Goal: Task Accomplishment & Management: Manage account settings

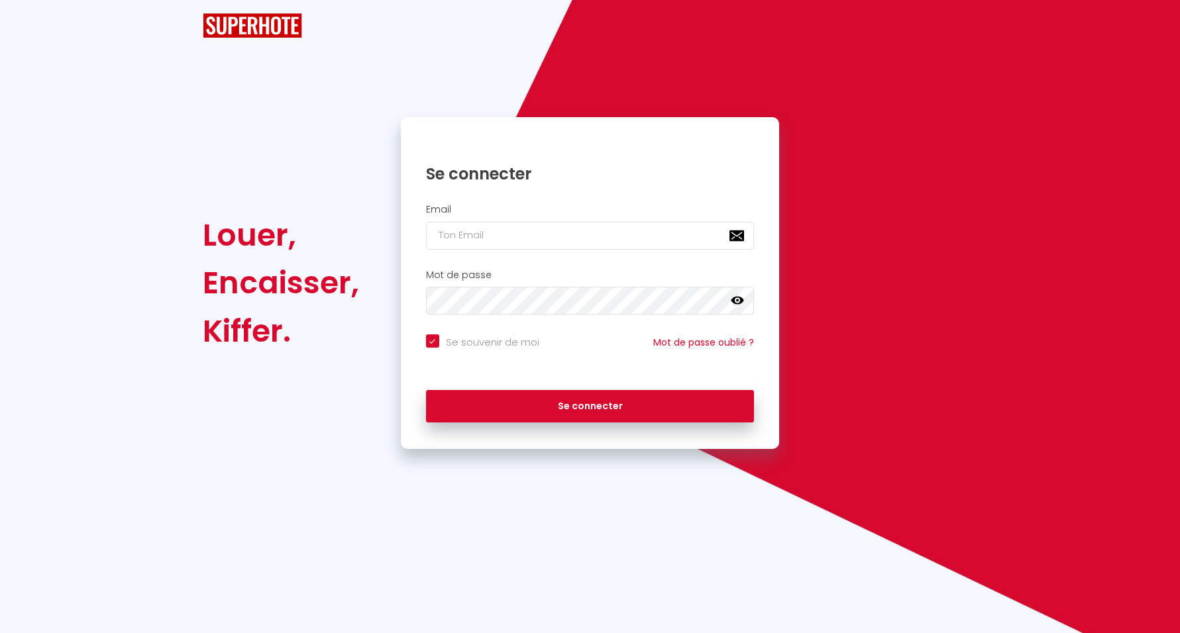
checkbox input "true"
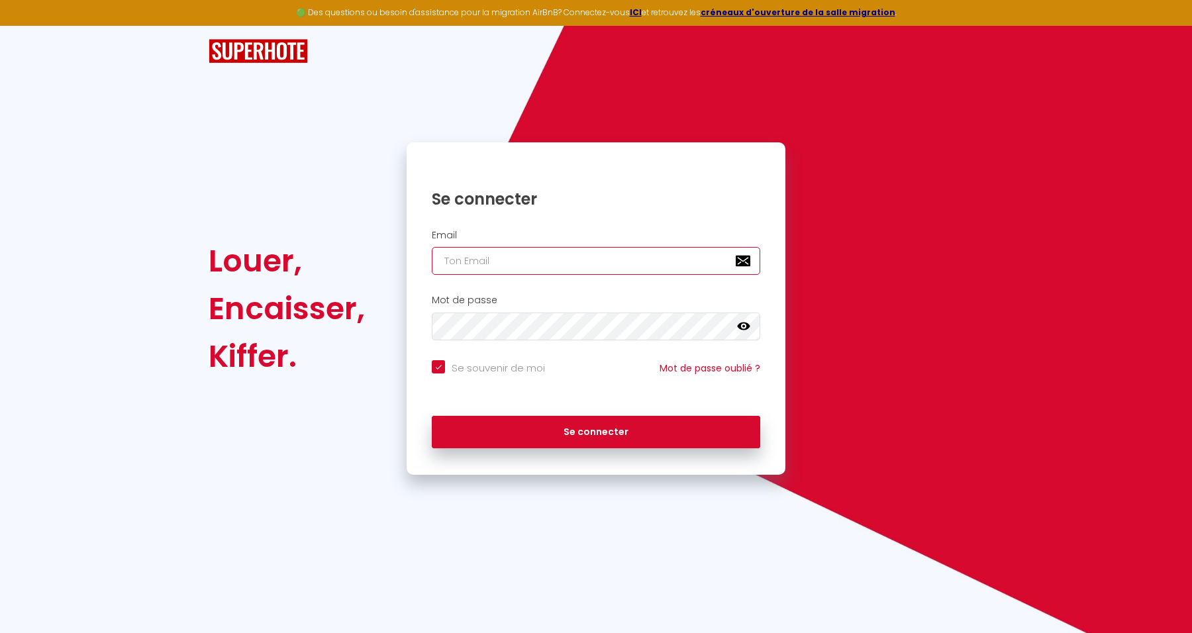
type input "[EMAIL_ADDRESS][DOMAIN_NAME]"
checkbox input "true"
click at [514, 252] on input "[EMAIL_ADDRESS][DOMAIN_NAME]" at bounding box center [596, 261] width 329 height 28
type input "[EMAIL_ADDRESS]@[DOMAIN_NAME]"
checkbox input "true"
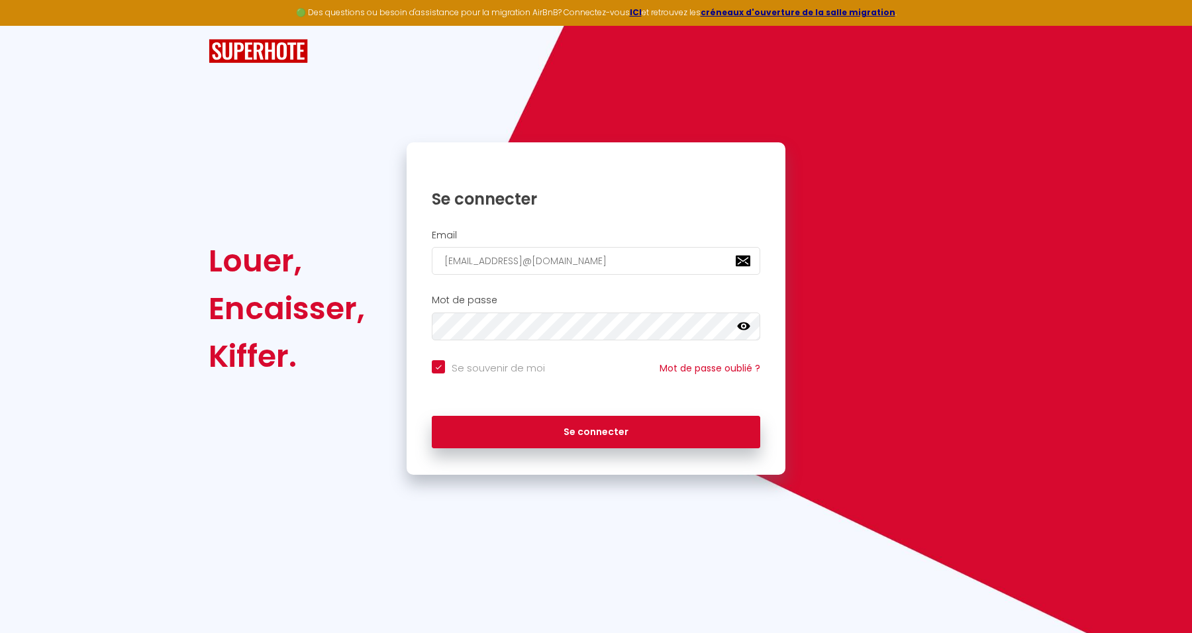
drag, startPoint x: 686, startPoint y: 256, endPoint x: 295, endPoint y: 259, distance: 390.2
click at [295, 259] on div "Louer, Encaisser, [PERSON_NAME]. Se connecter Email [EMAIL_ADDRESS]@[DOMAIN_NAM…" at bounding box center [596, 308] width 792 height 333
type input "[PERSON_NAME][EMAIL_ADDRESS][DOMAIN_NAME]"
checkbox input "true"
type input "[PERSON_NAME][EMAIL_ADDRESS][DOMAIN_NAME]"
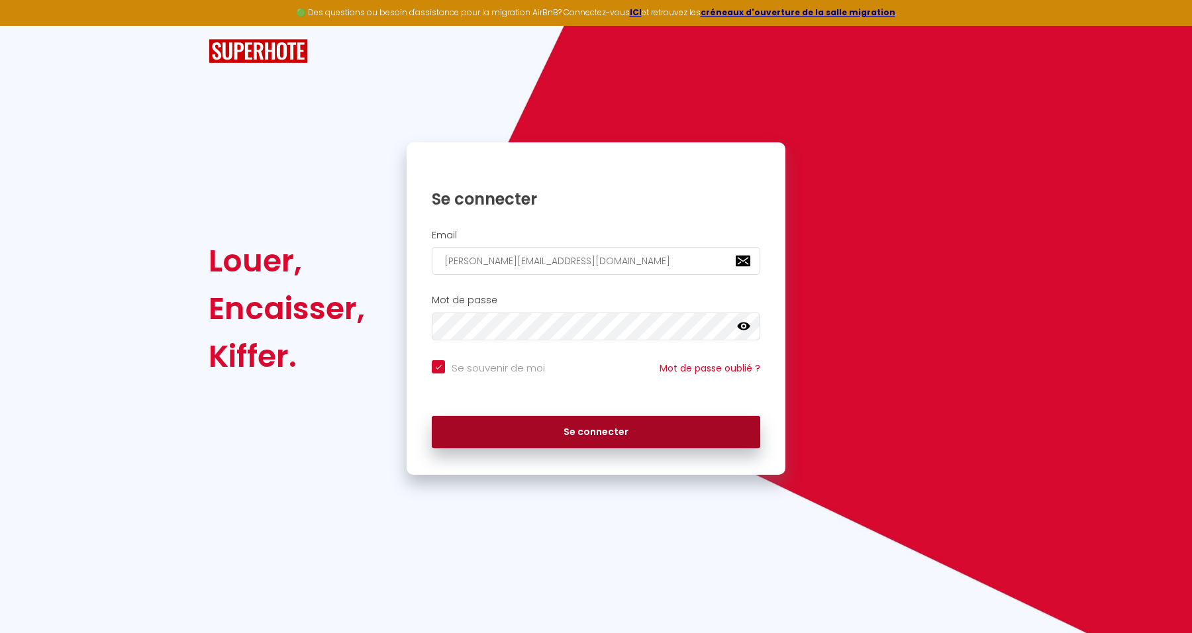
click at [664, 434] on button "Se connecter" at bounding box center [596, 432] width 329 height 33
checkbox input "true"
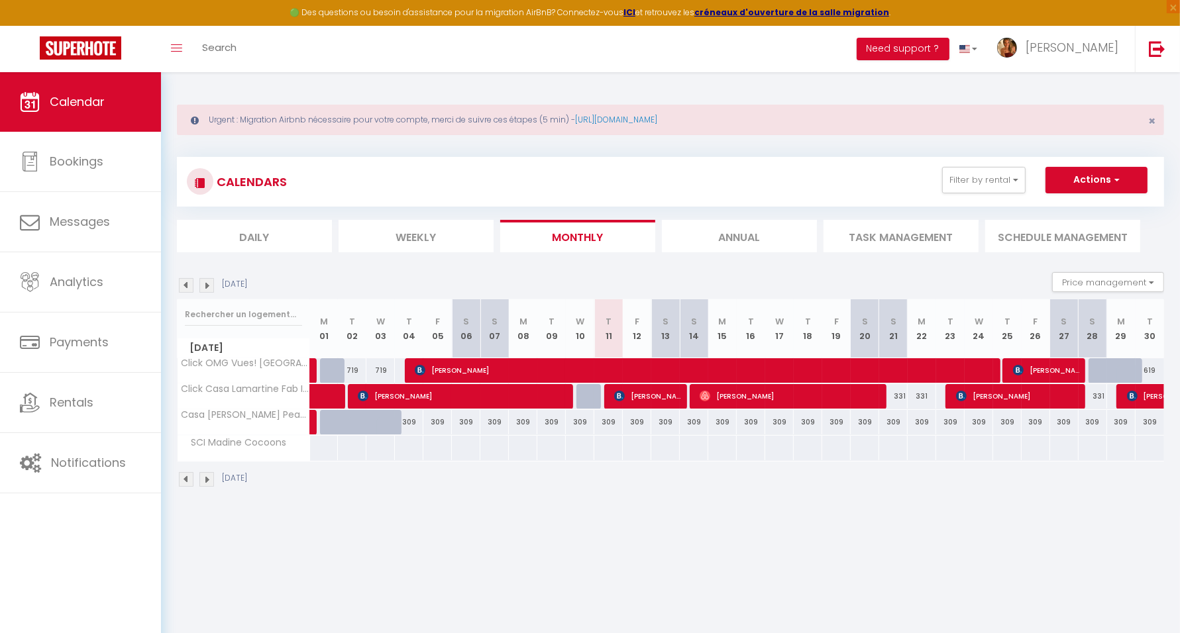
click at [564, 487] on div "[DATE]" at bounding box center [670, 481] width 987 height 39
click at [183, 287] on img at bounding box center [186, 285] width 15 height 15
select select
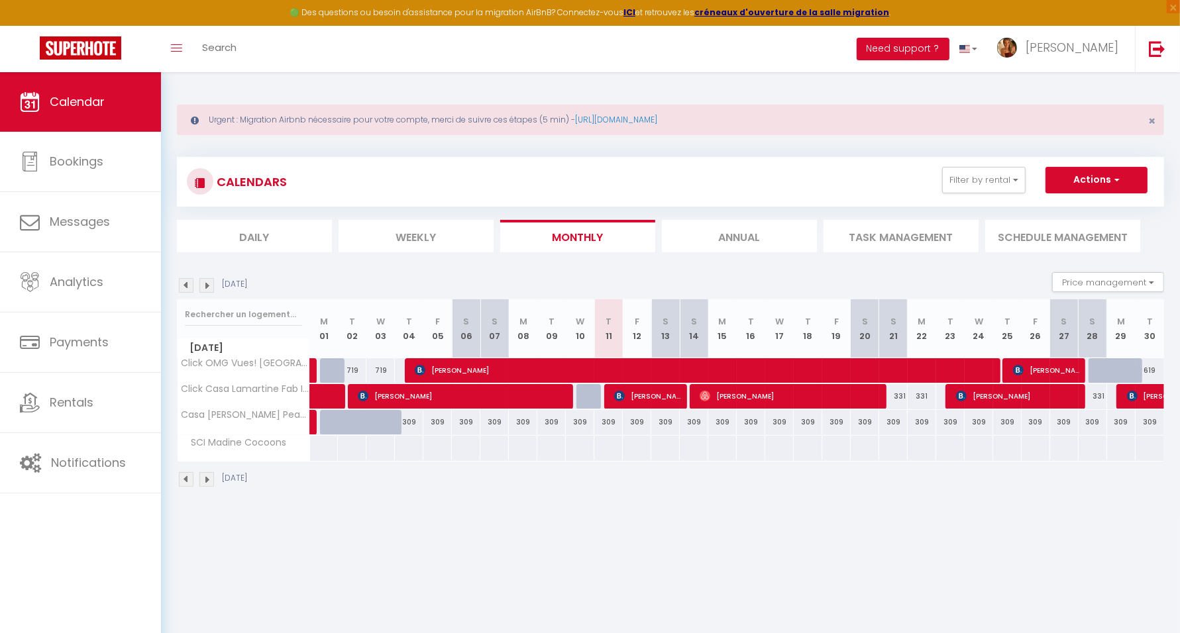
select select
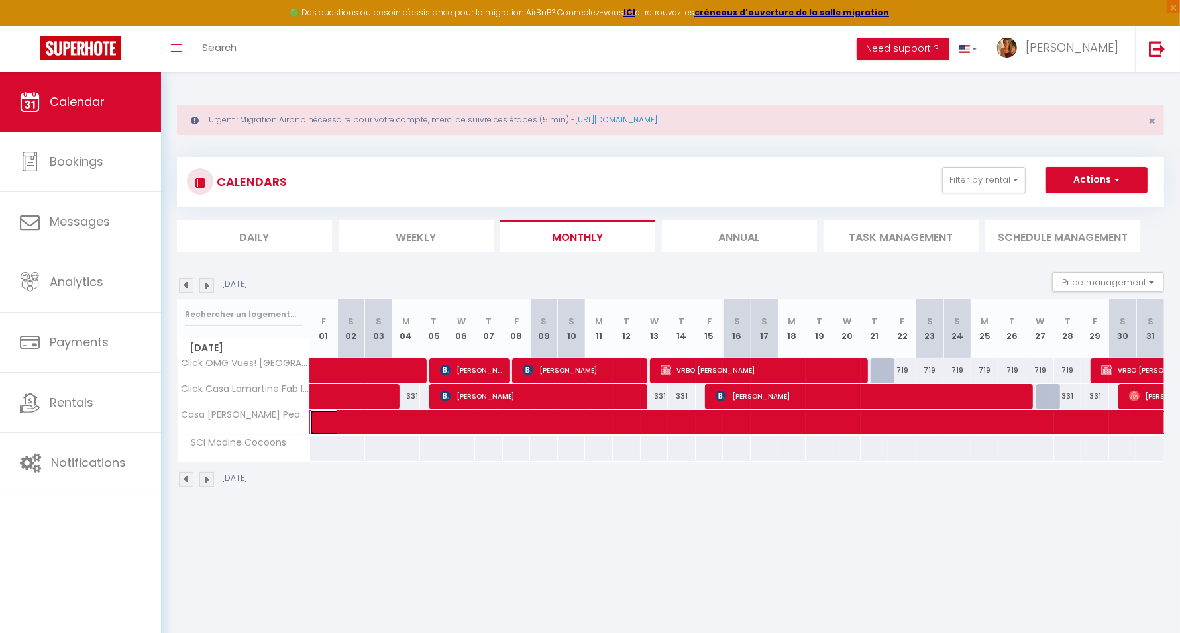
click at [372, 417] on span at bounding box center [802, 422] width 945 height 25
select select "OK"
select select "KO"
select select "0"
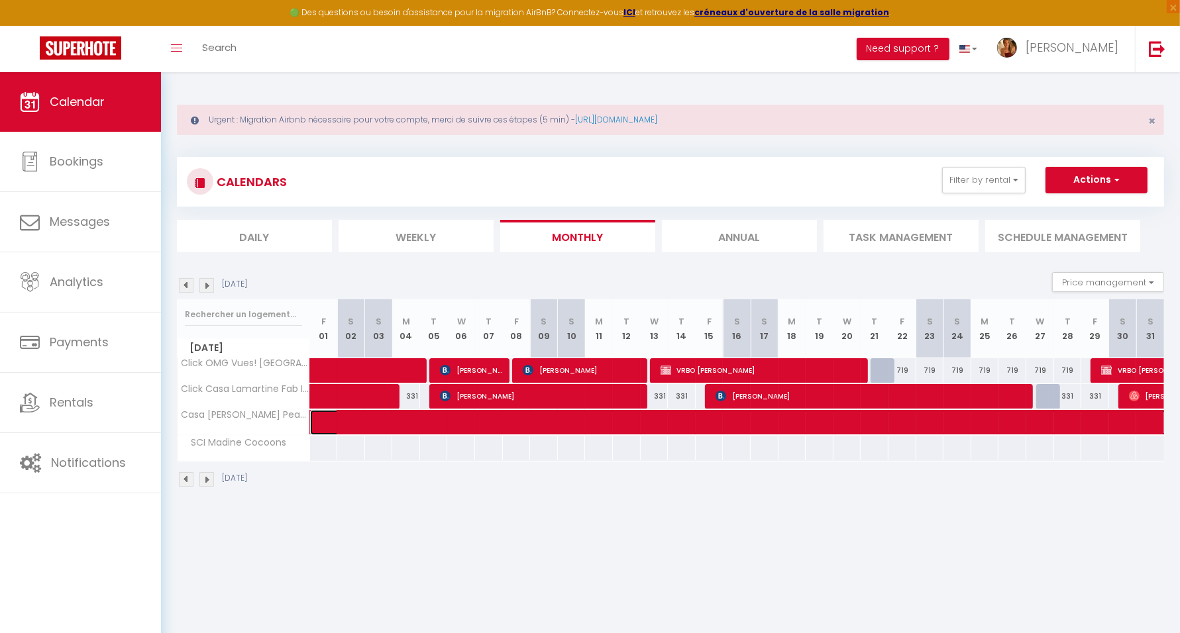
select select "1"
select select
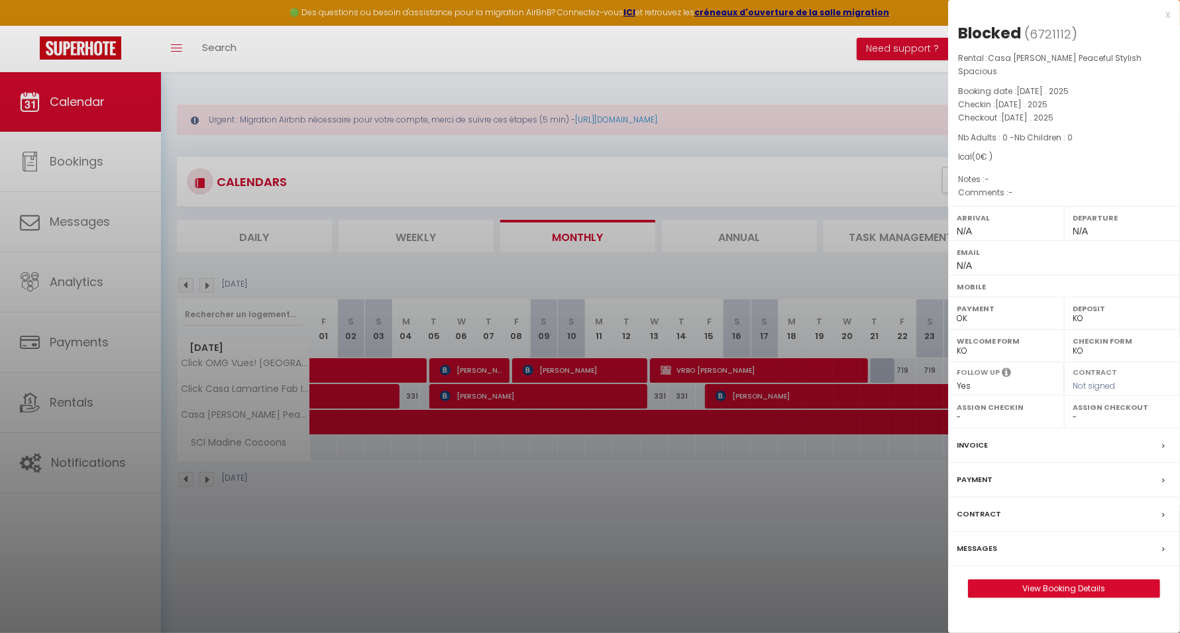
click at [185, 280] on div at bounding box center [590, 316] width 1180 height 633
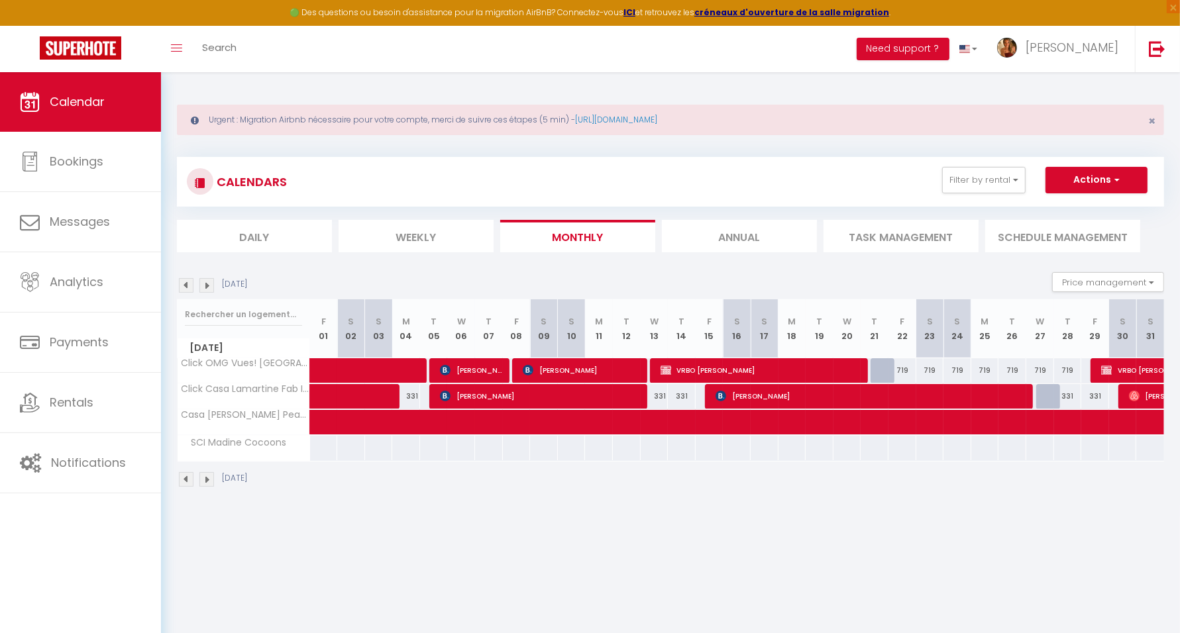
click at [187, 282] on img at bounding box center [186, 285] width 15 height 15
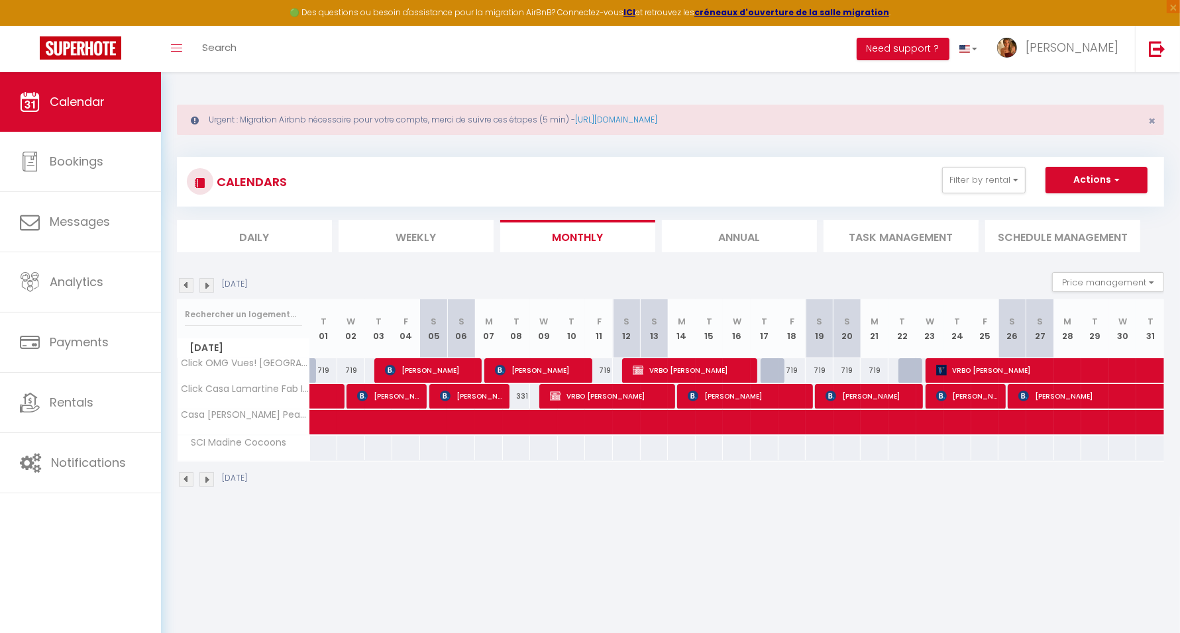
click at [187, 282] on img at bounding box center [186, 285] width 15 height 15
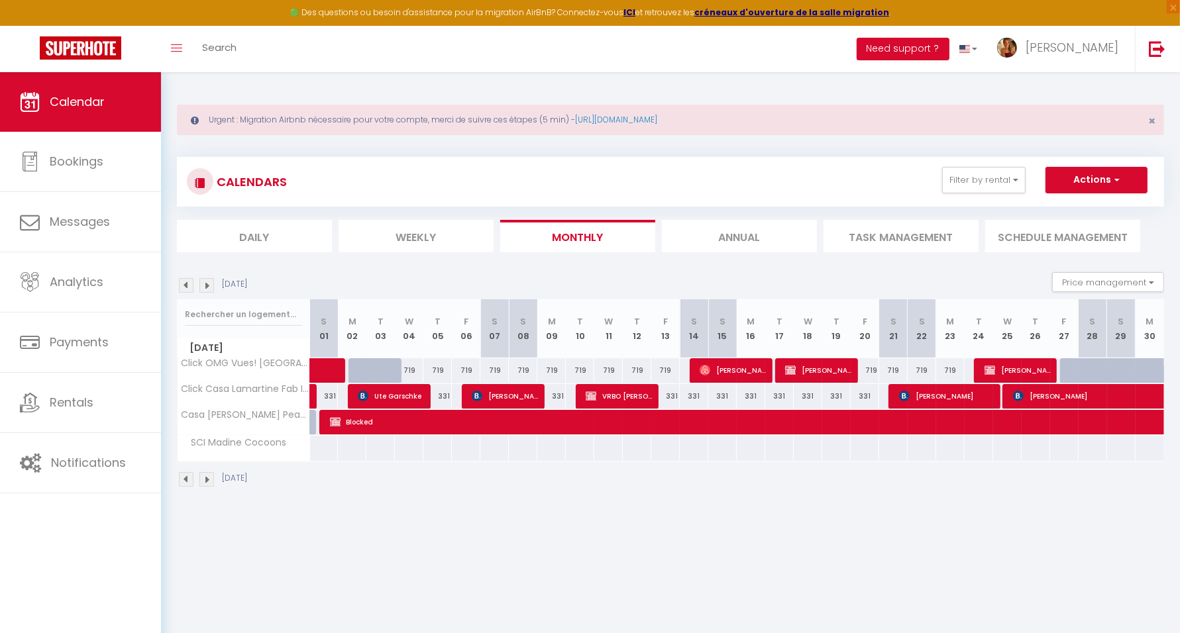
click at [187, 282] on img at bounding box center [186, 285] width 15 height 15
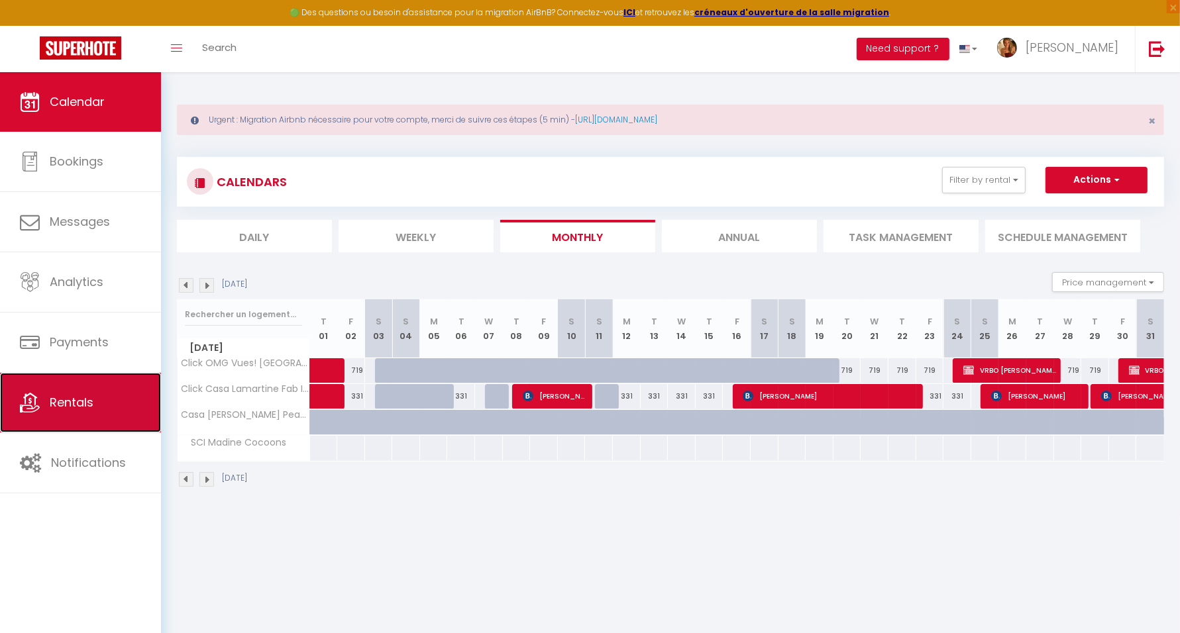
click at [111, 408] on link "Rentals" at bounding box center [80, 403] width 161 height 60
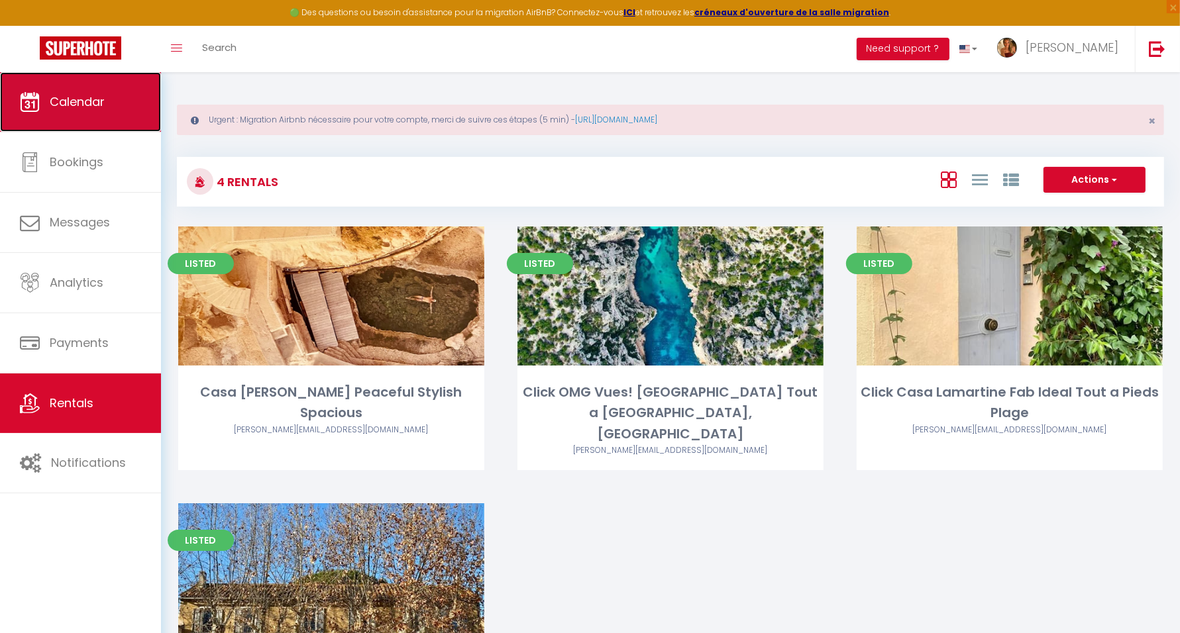
click at [80, 93] on span "Calendar" at bounding box center [77, 101] width 55 height 17
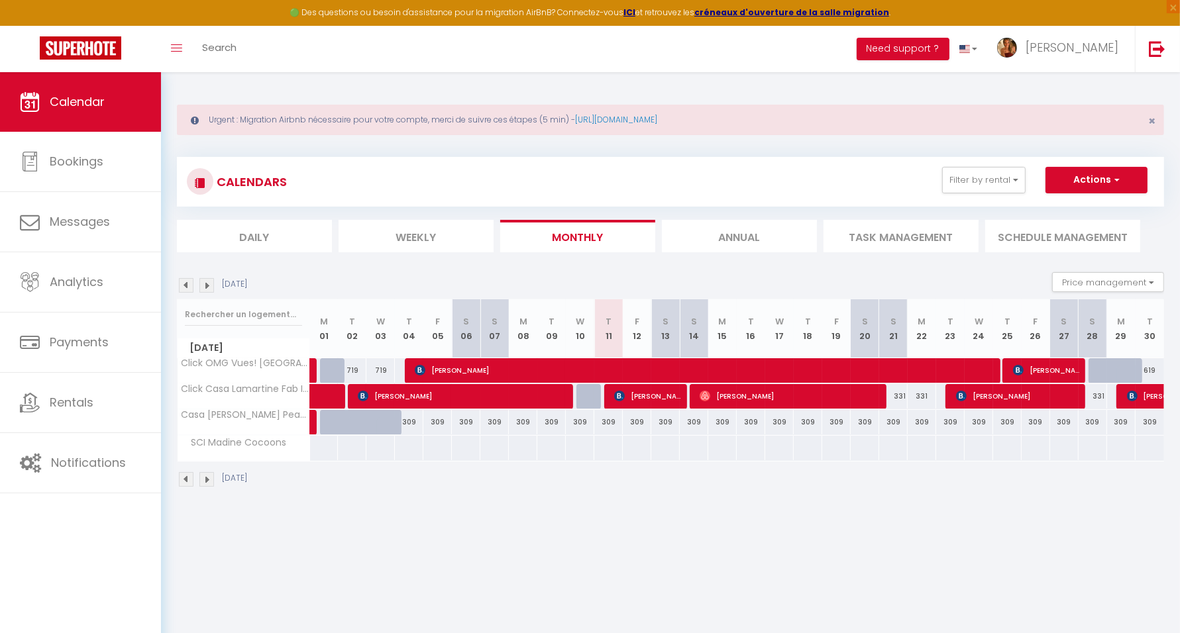
click at [209, 285] on img at bounding box center [206, 285] width 15 height 15
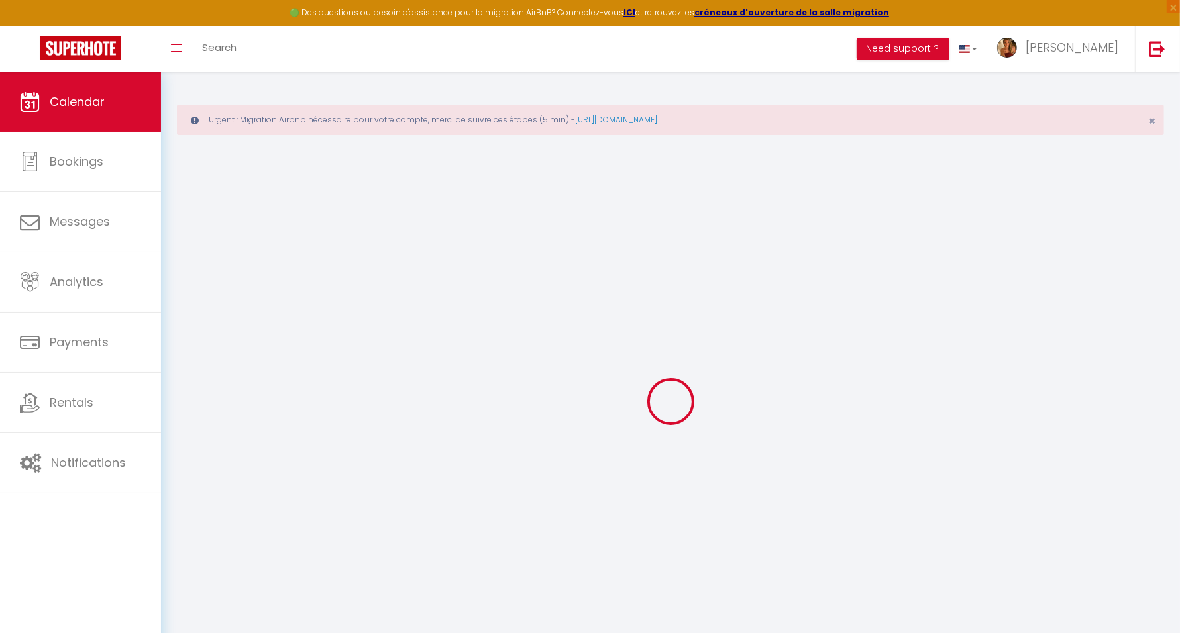
select select
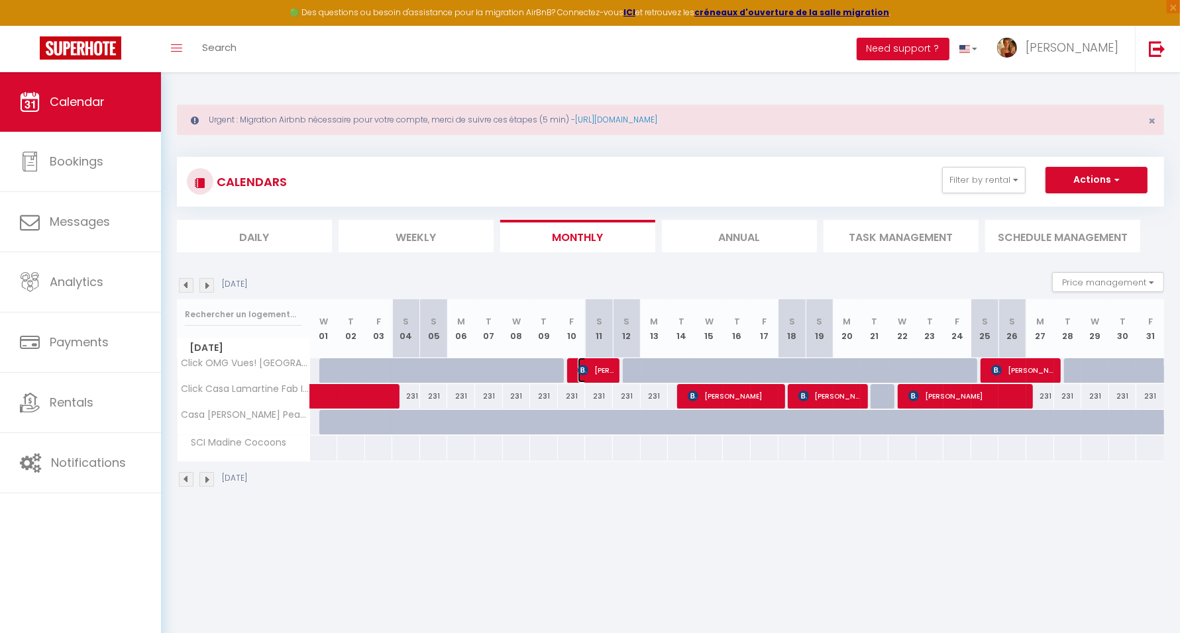
click at [584, 365] on img at bounding box center [583, 370] width 11 height 11
select select "OK"
select select "0"
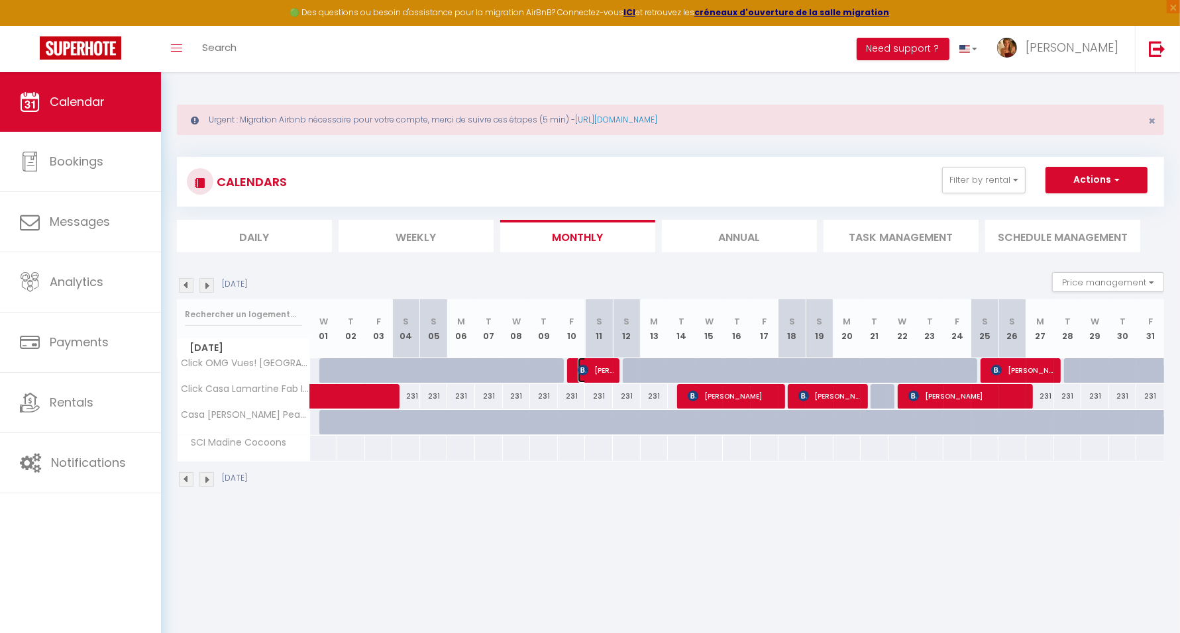
select select "1"
select select
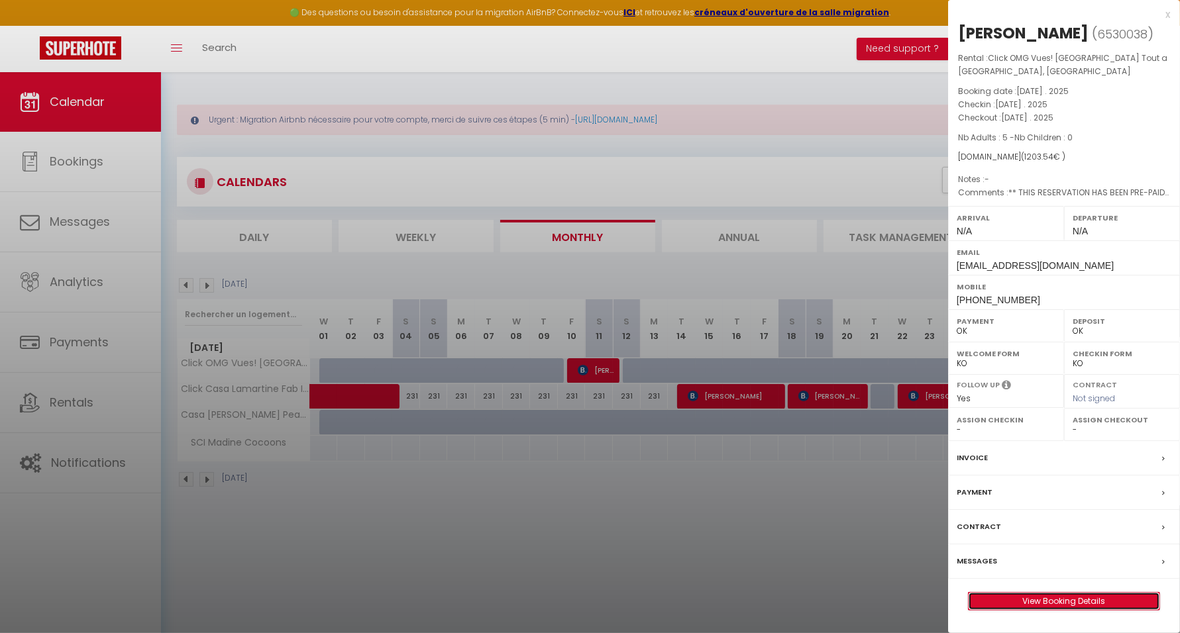
click at [1052, 594] on link "View Booking Details" at bounding box center [1063, 601] width 191 height 17
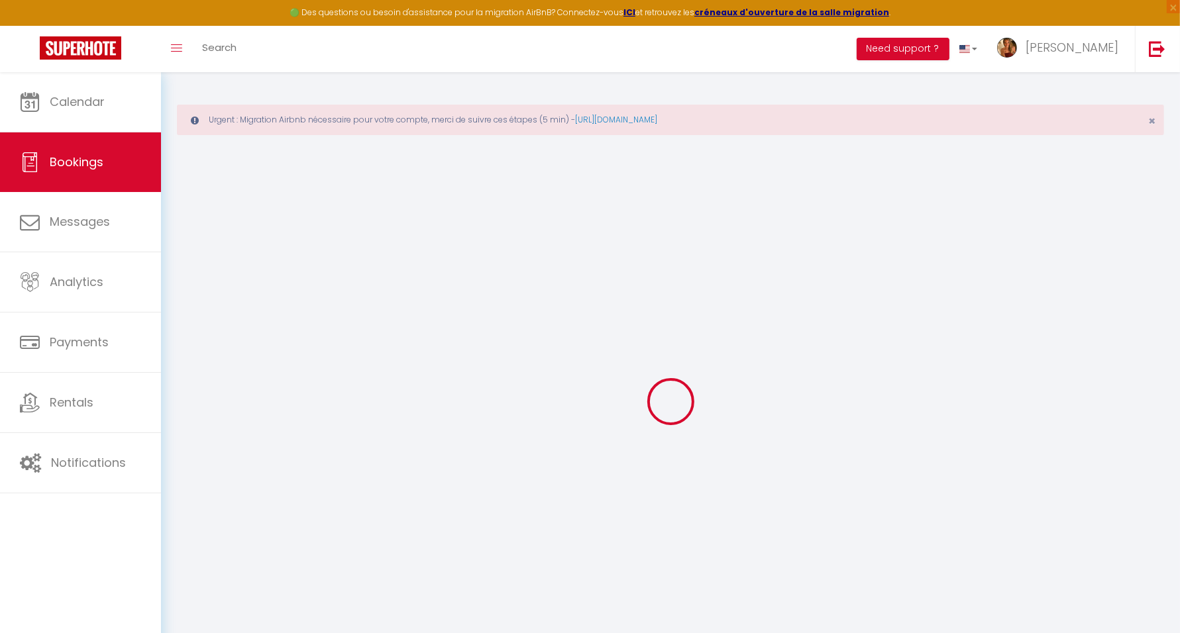
type input "[PERSON_NAME]"
type input "[EMAIL_ADDRESS][DOMAIN_NAME]"
type input "[PHONE_NUMBER]"
select select "AU"
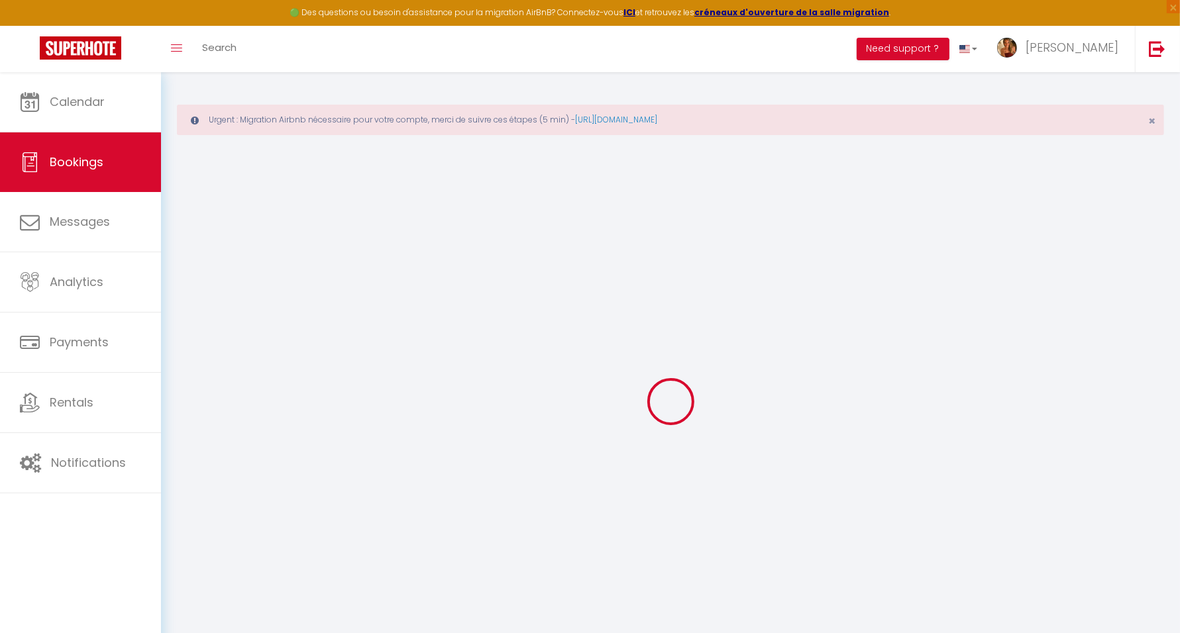
type input "171.25"
type input "16.85"
select select "43392"
select select "1"
select select
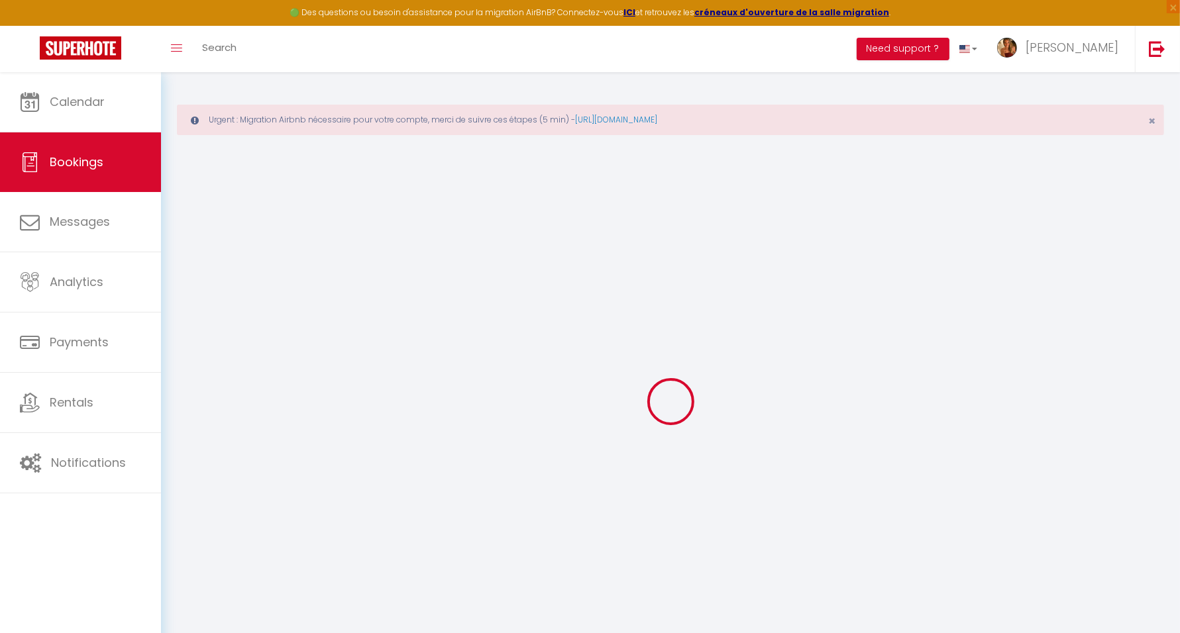
select select
type input "5"
select select "12"
select select "15"
type input "991.64"
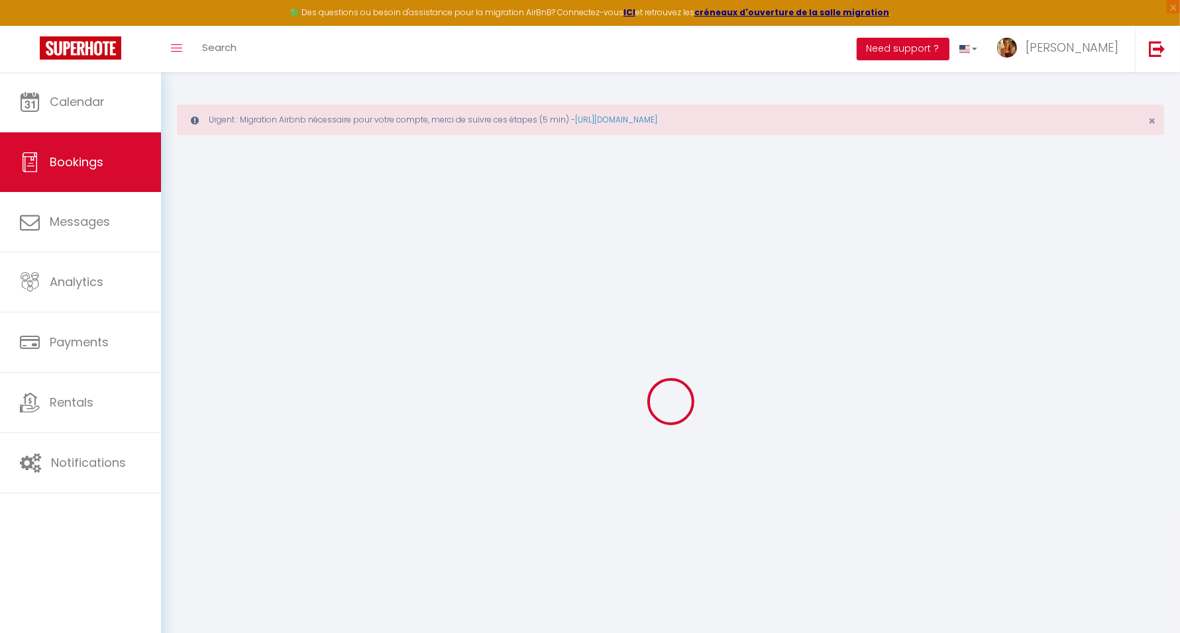
checkbox input "false"
type input "0"
select select "2"
type input "0"
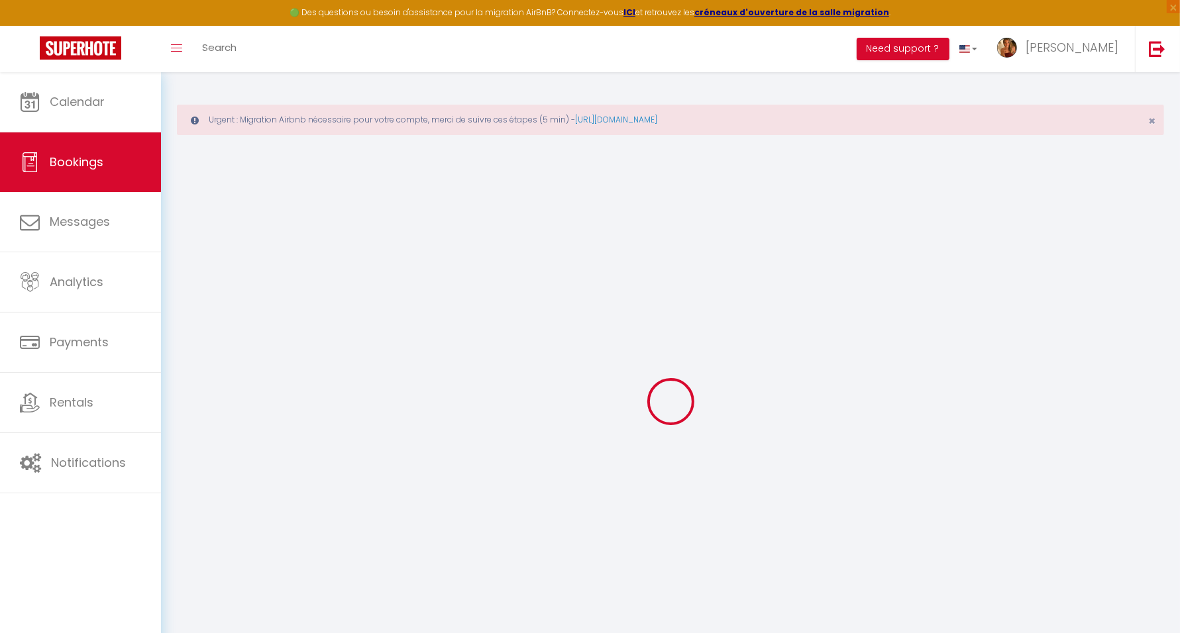
type input "0"
select select
checkbox input "false"
select select
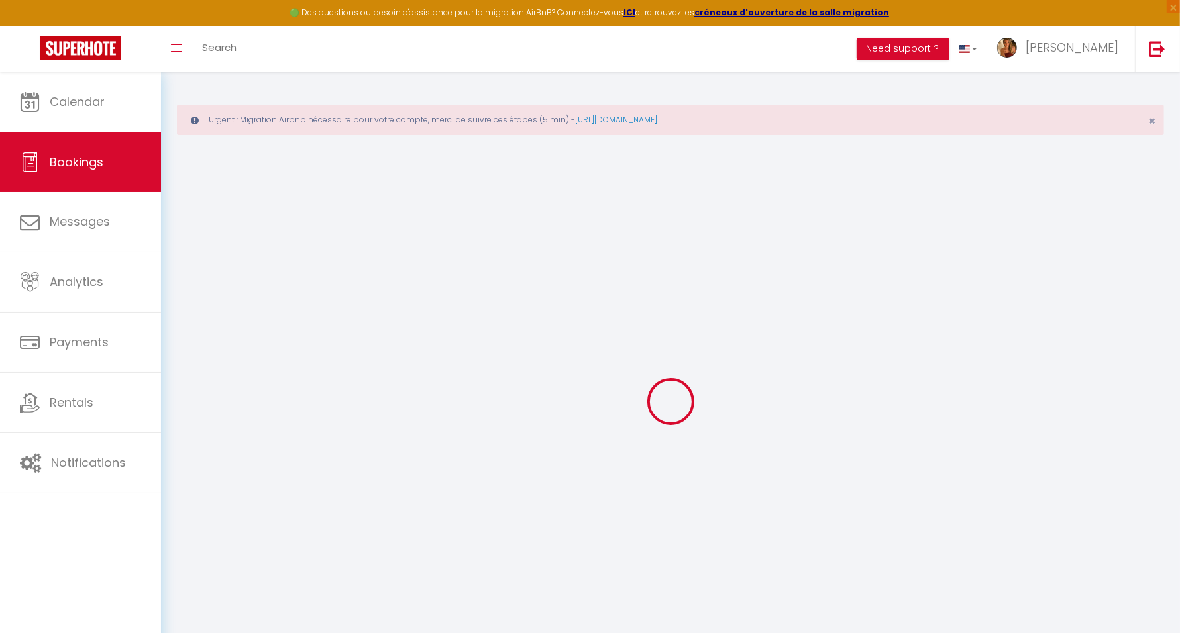
select select
checkbox input "false"
select select
checkbox input "false"
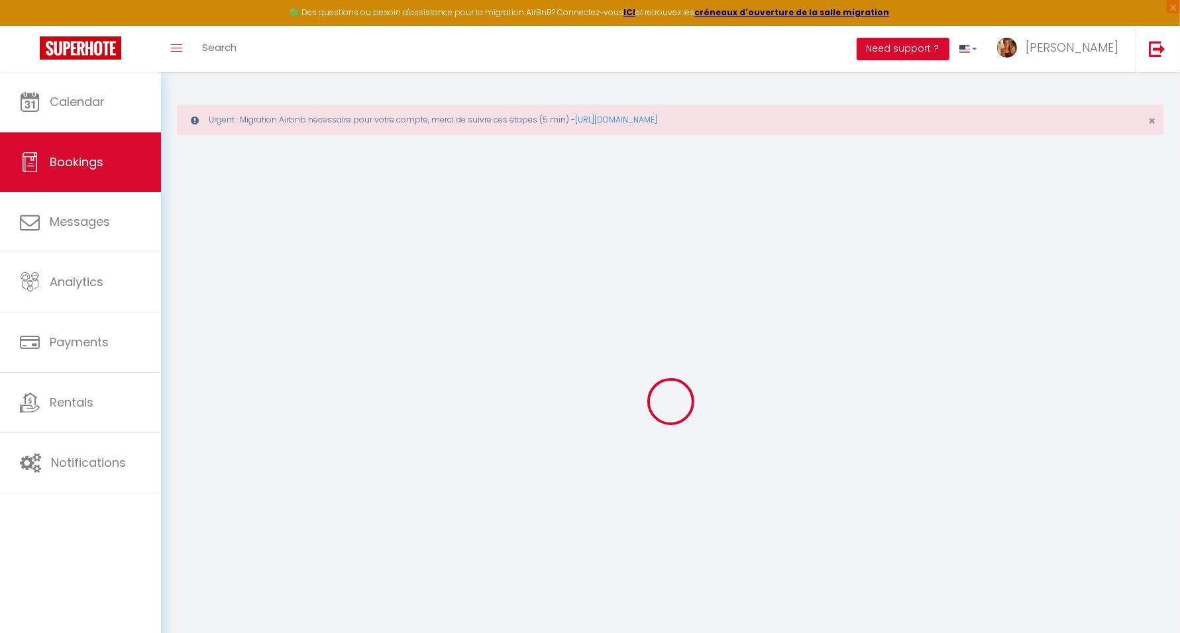
type textarea "** THIS RESERVATION HAS BEEN PRE-PAID ** BOOKING NOTE : Payment charge is EUR 1…"
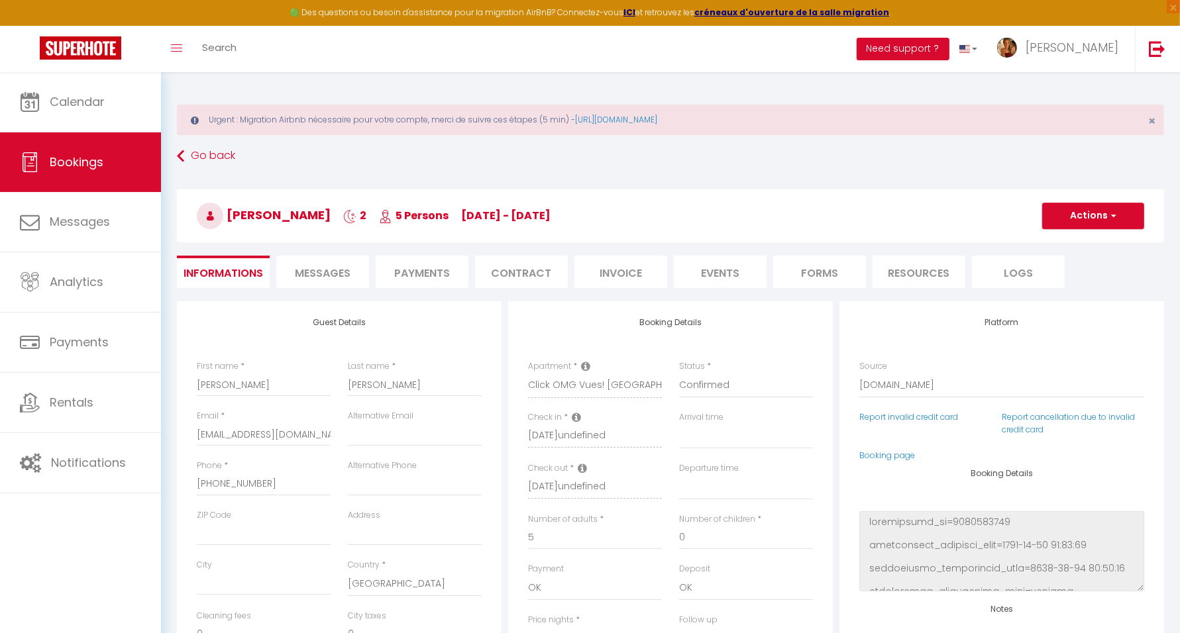
type input "150"
type input "61.9"
select select
checkbox input "false"
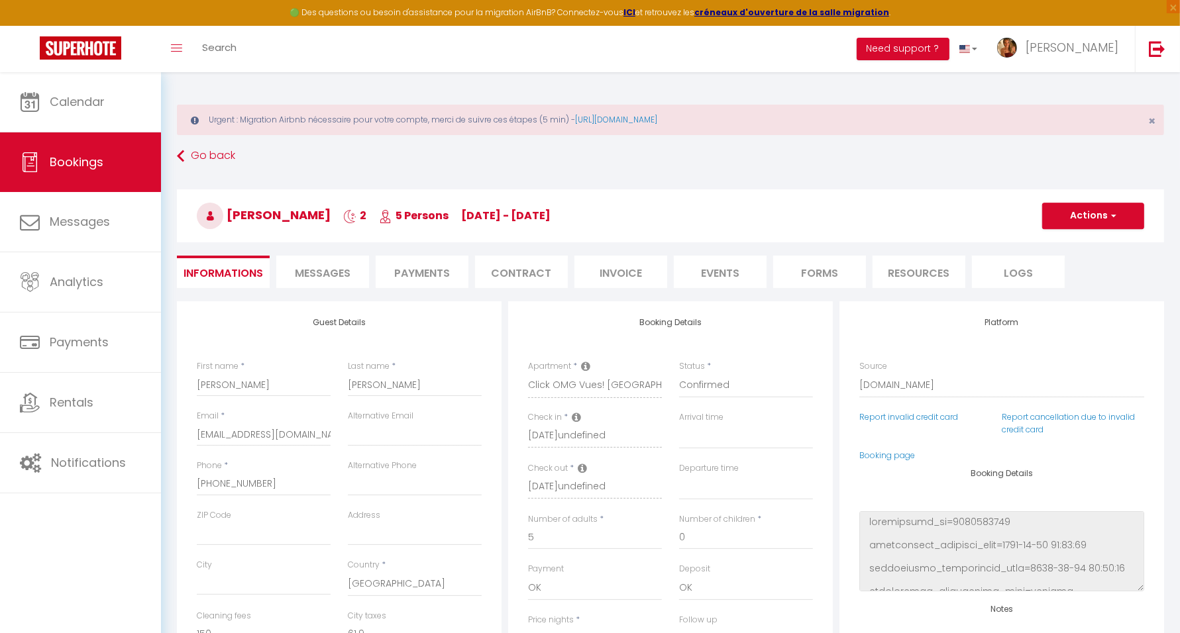
select select
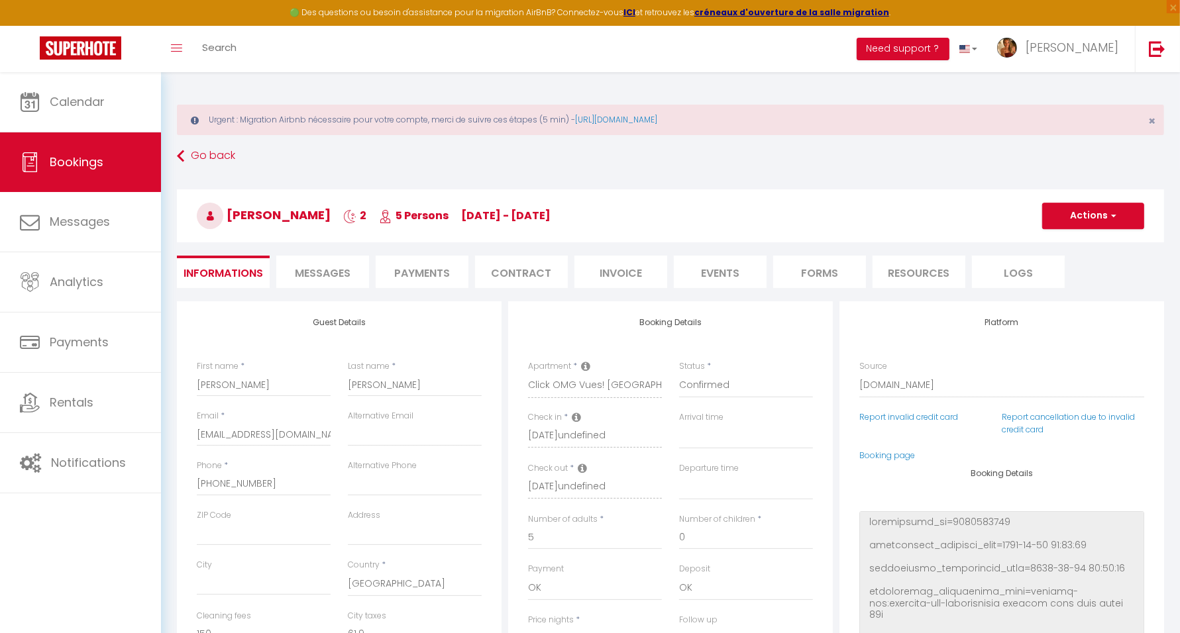
click at [1110, 633] on html "🟢 Des questions ou besoin d'assistance pour la migration AirBnB? Connectez-vous…" at bounding box center [590, 316] width 1180 height 633
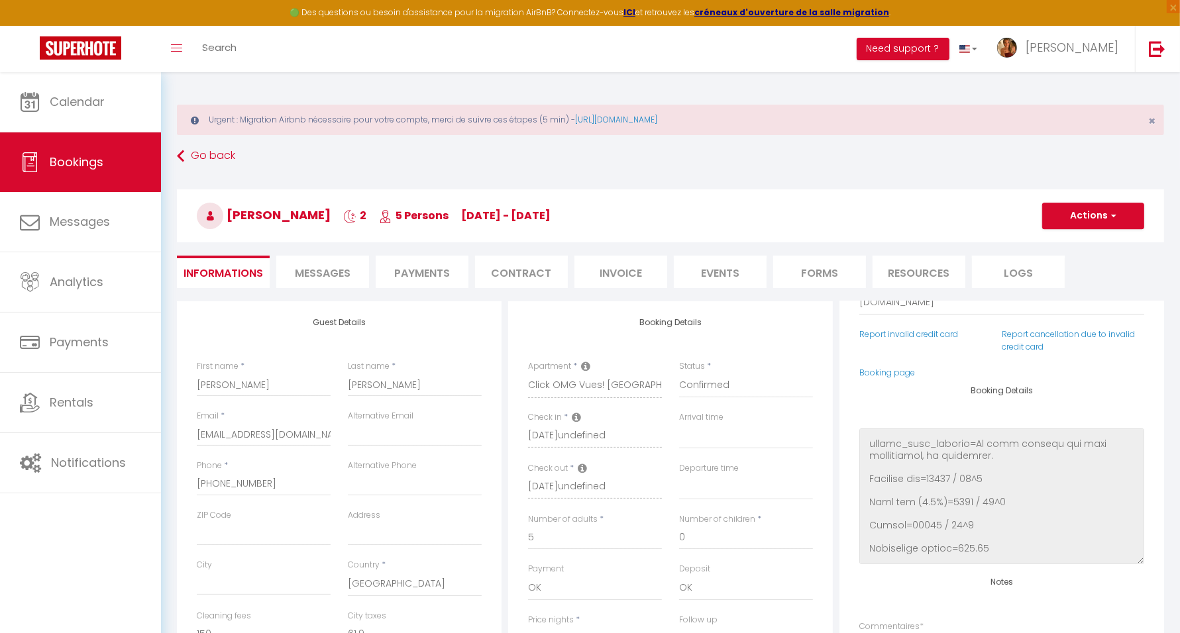
scroll to position [313, 0]
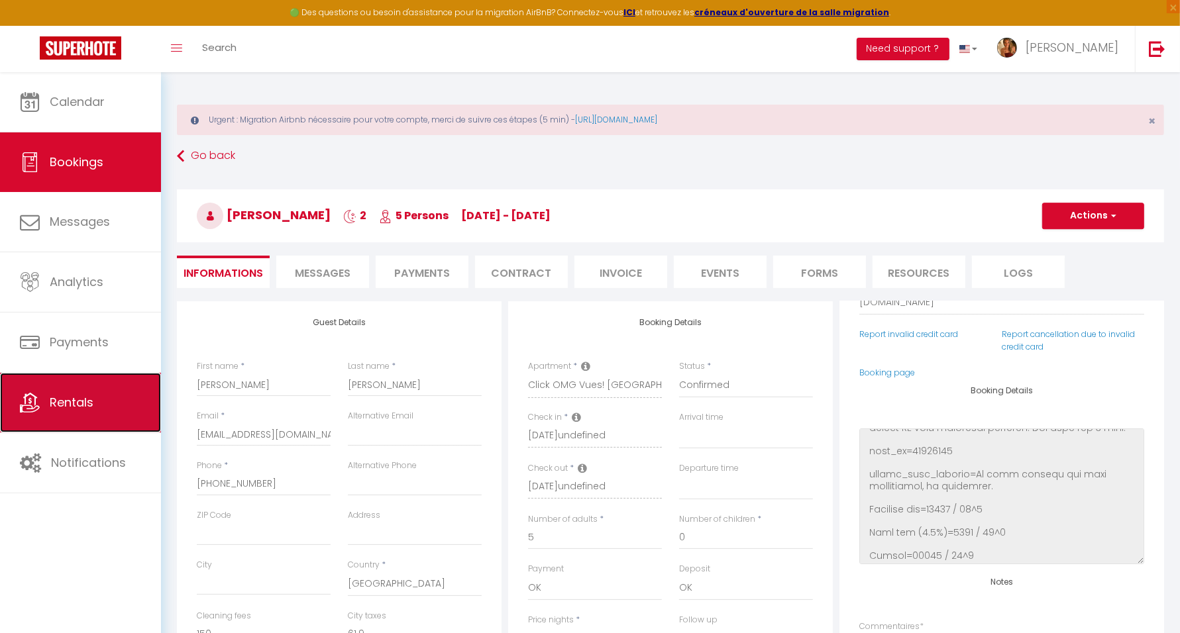
click at [98, 396] on link "Rentals" at bounding box center [80, 403] width 161 height 60
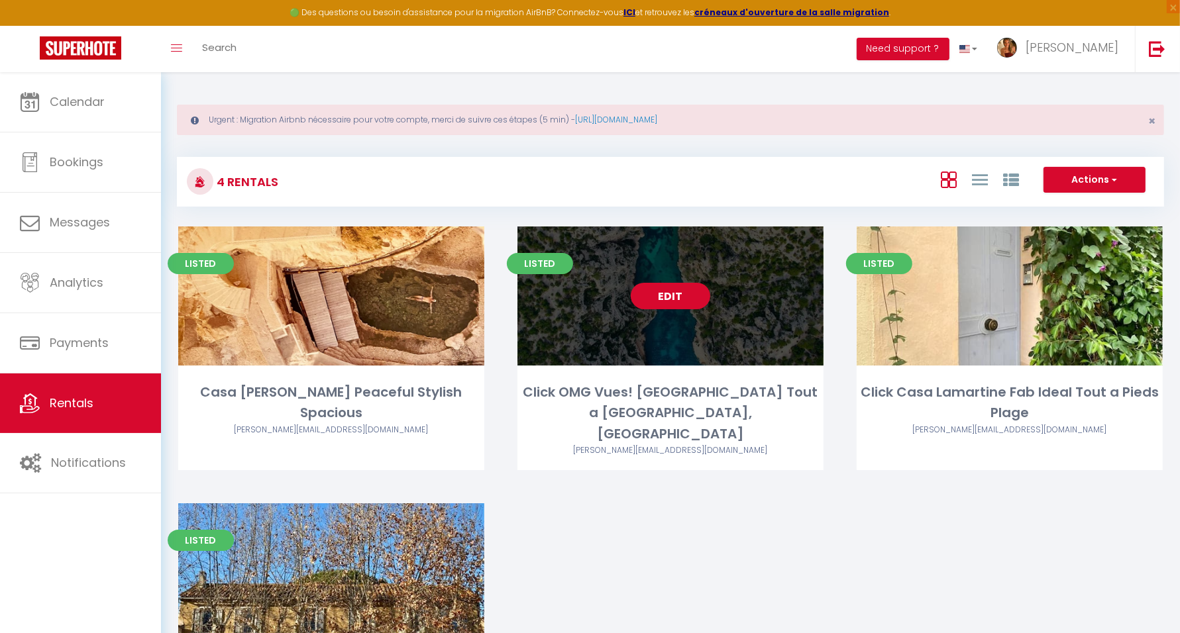
click at [674, 307] on link "Edit" at bounding box center [670, 296] width 79 height 26
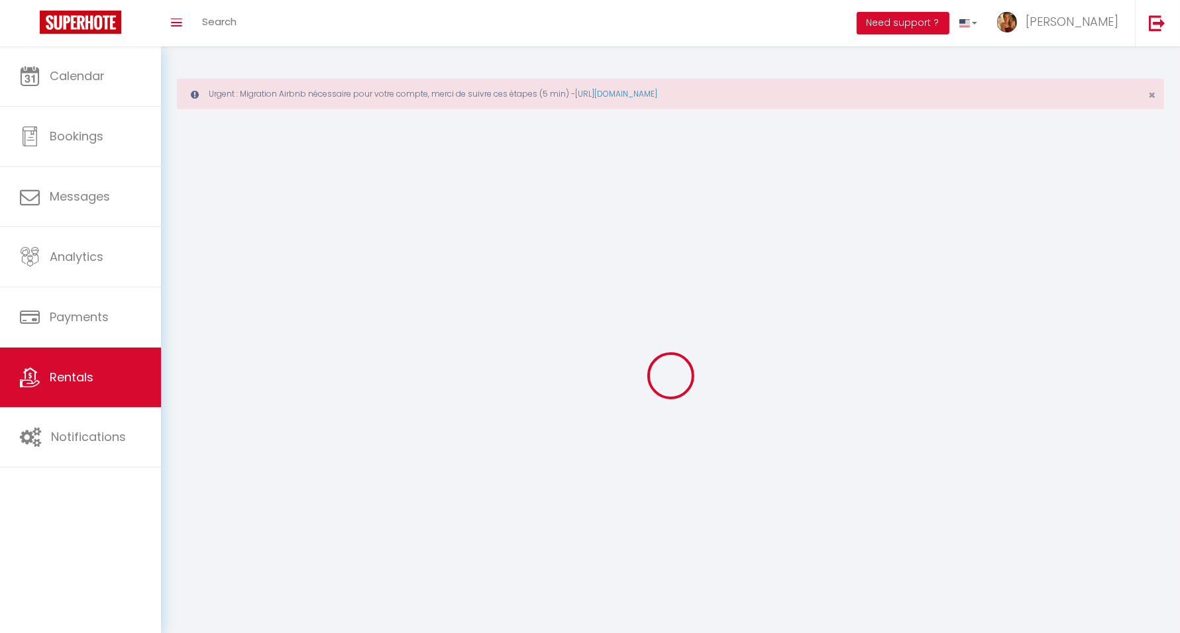
select select
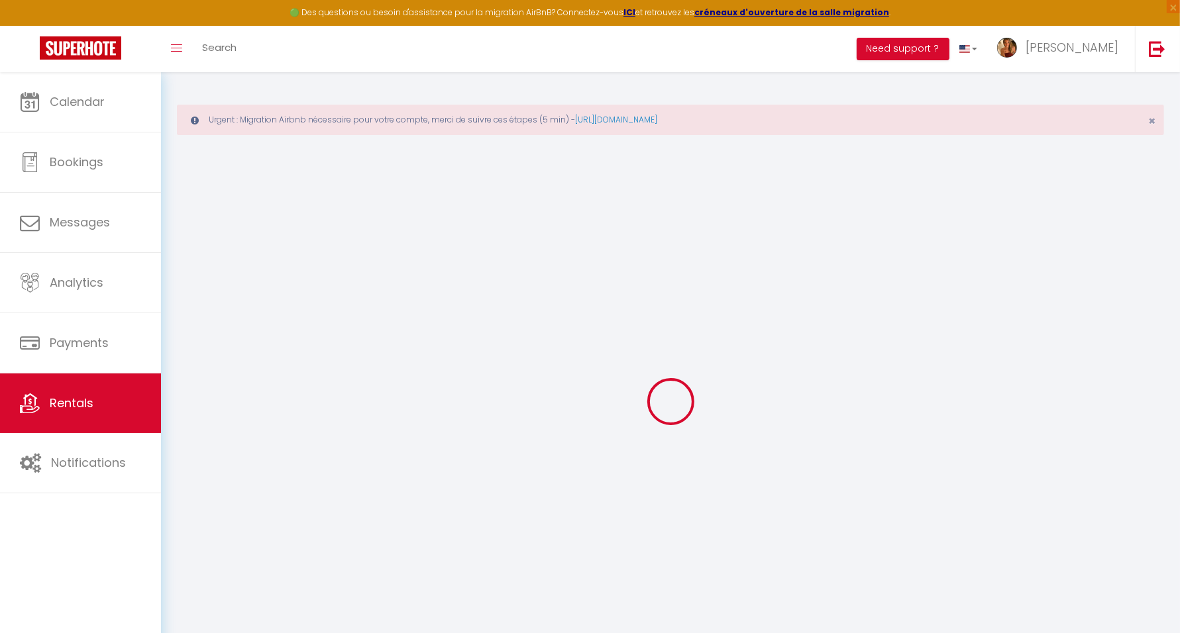
select select
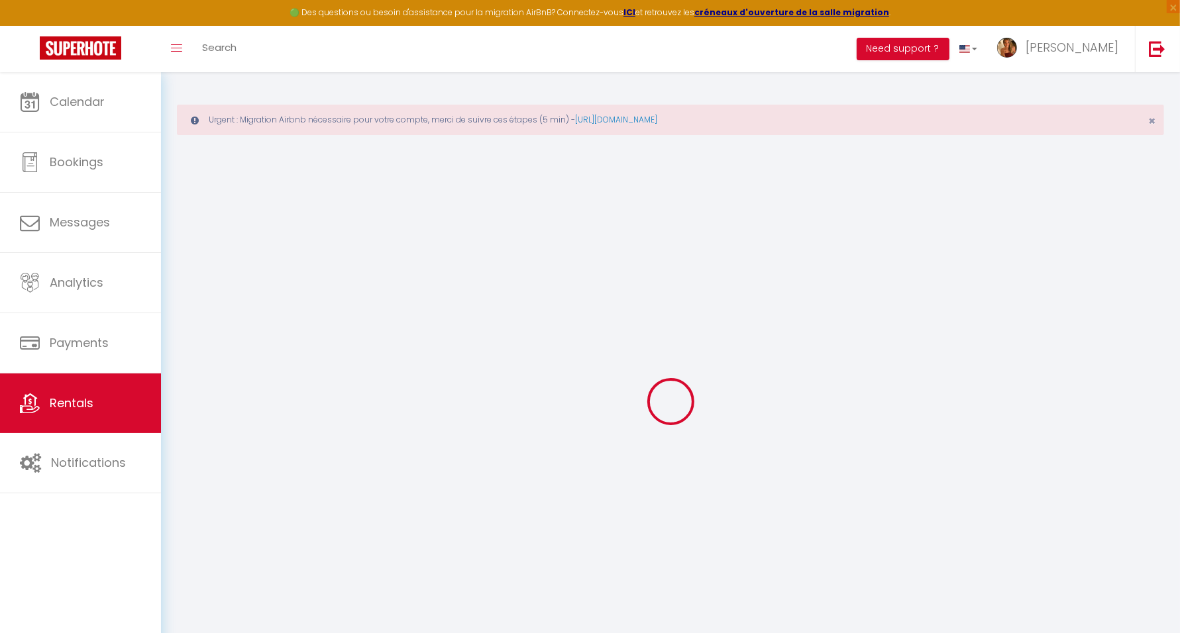
select select
type input "[PERSON_NAME][EMAIL_ADDRESS][DOMAIN_NAME]"
type input "10302555"
select select
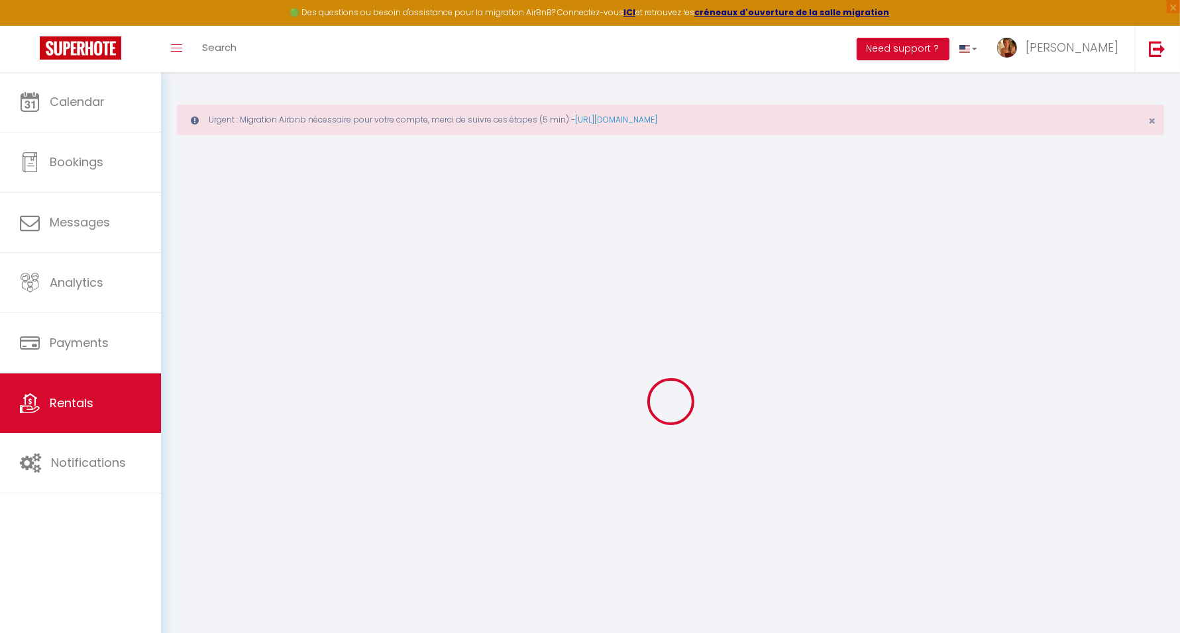
select select
checkbox input "false"
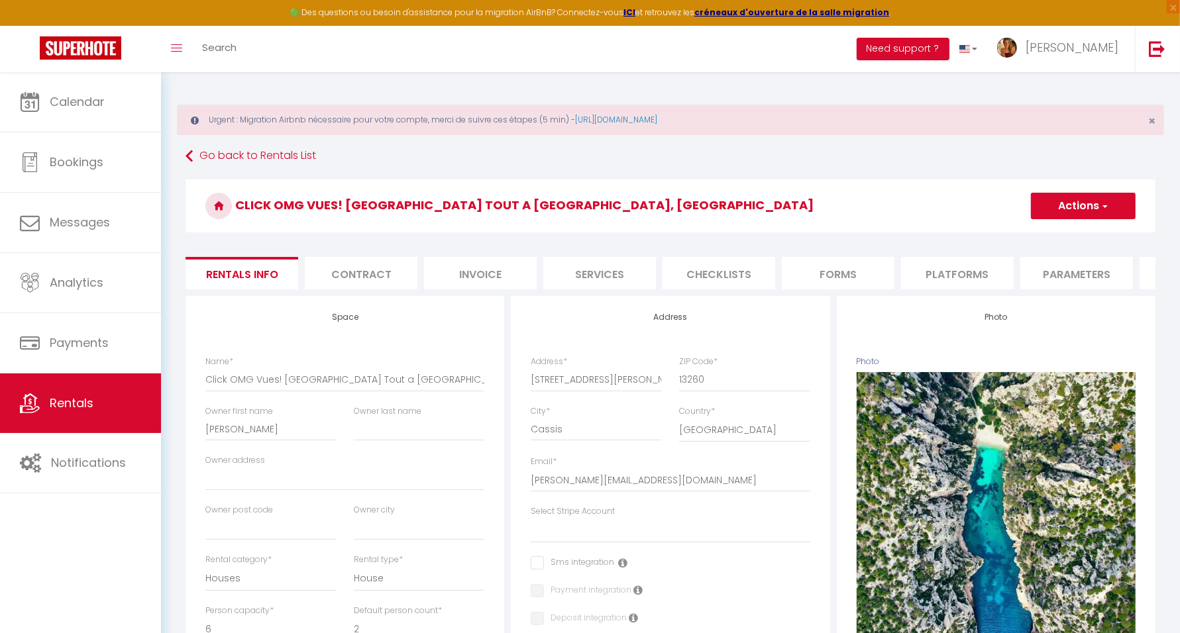
select select
checkbox input "false"
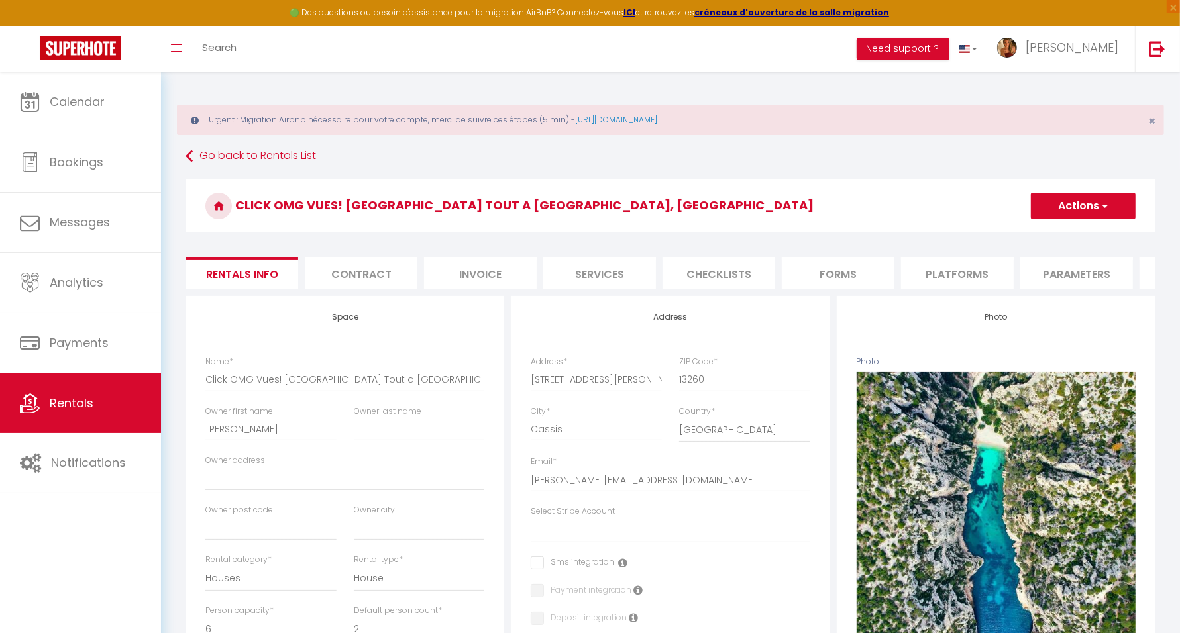
checkbox input "false"
select select
select select "EUR"
select select
select select "5709-884732494900850962"
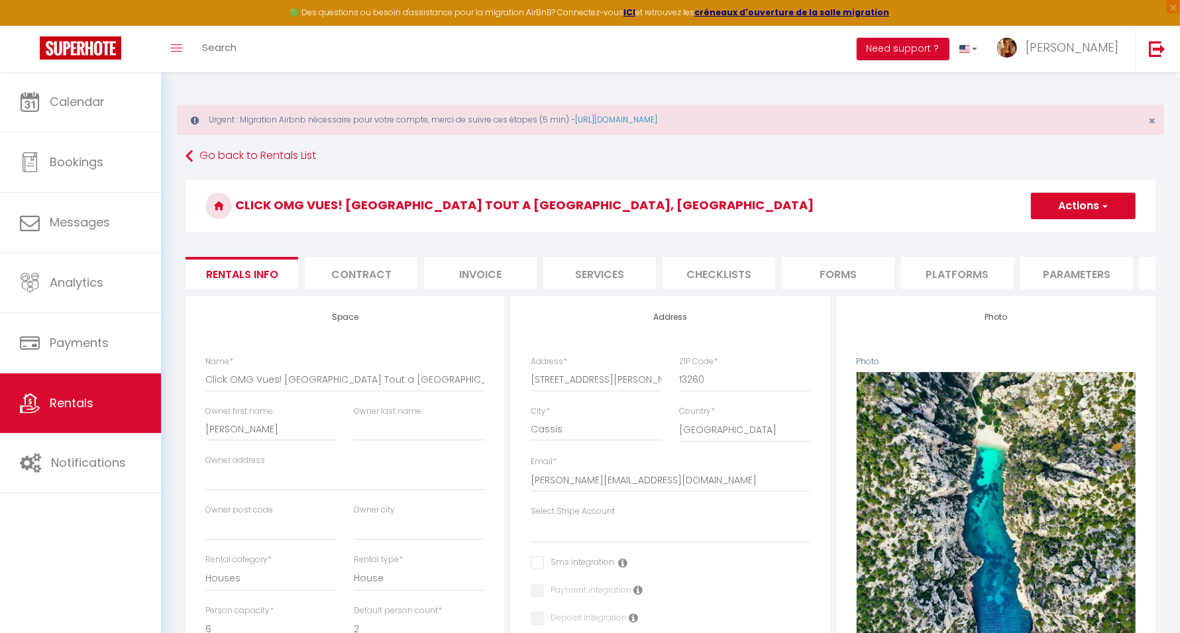
click at [921, 274] on li "Platforms" at bounding box center [957, 273] width 113 height 32
select select
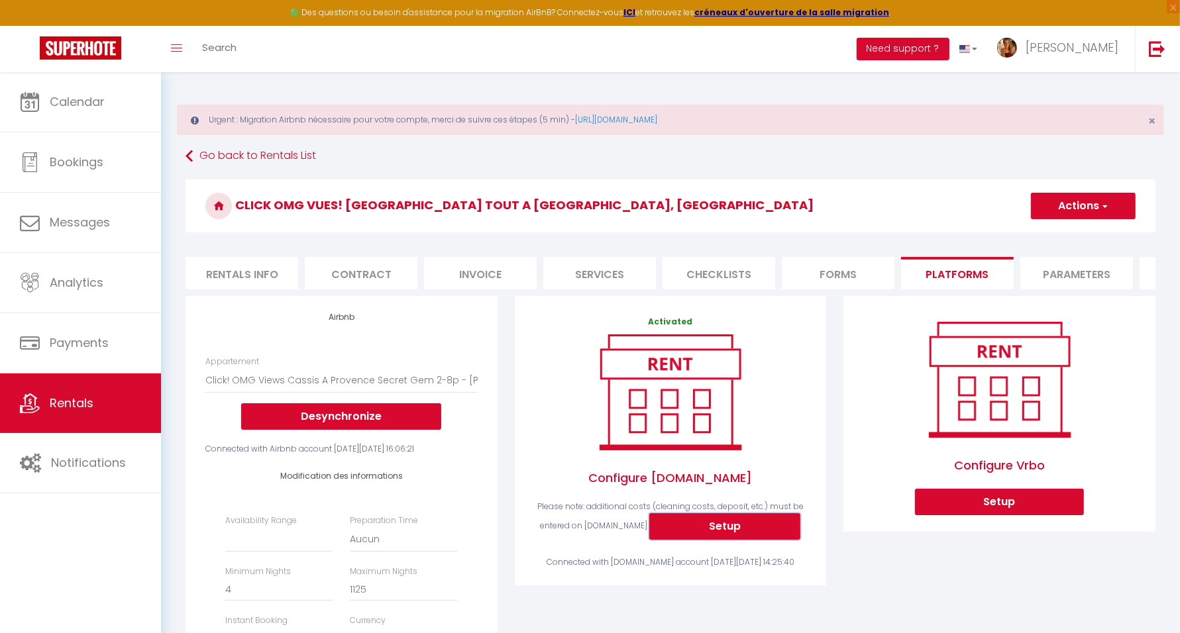
click at [747, 540] on button "Setup" at bounding box center [724, 526] width 151 height 26
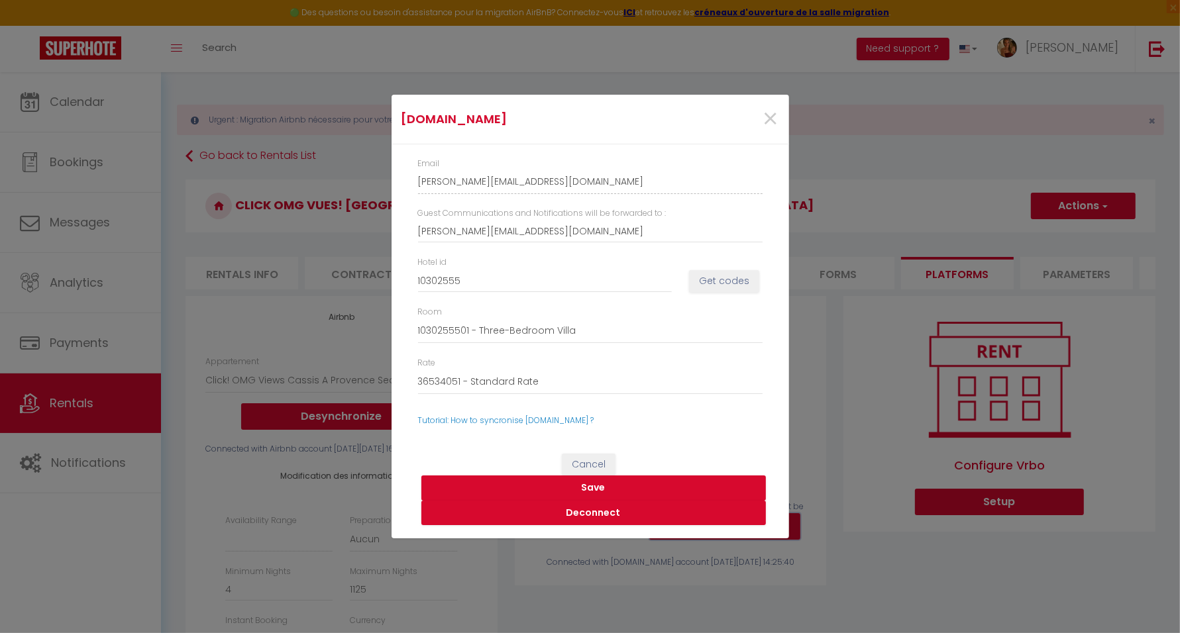
select select
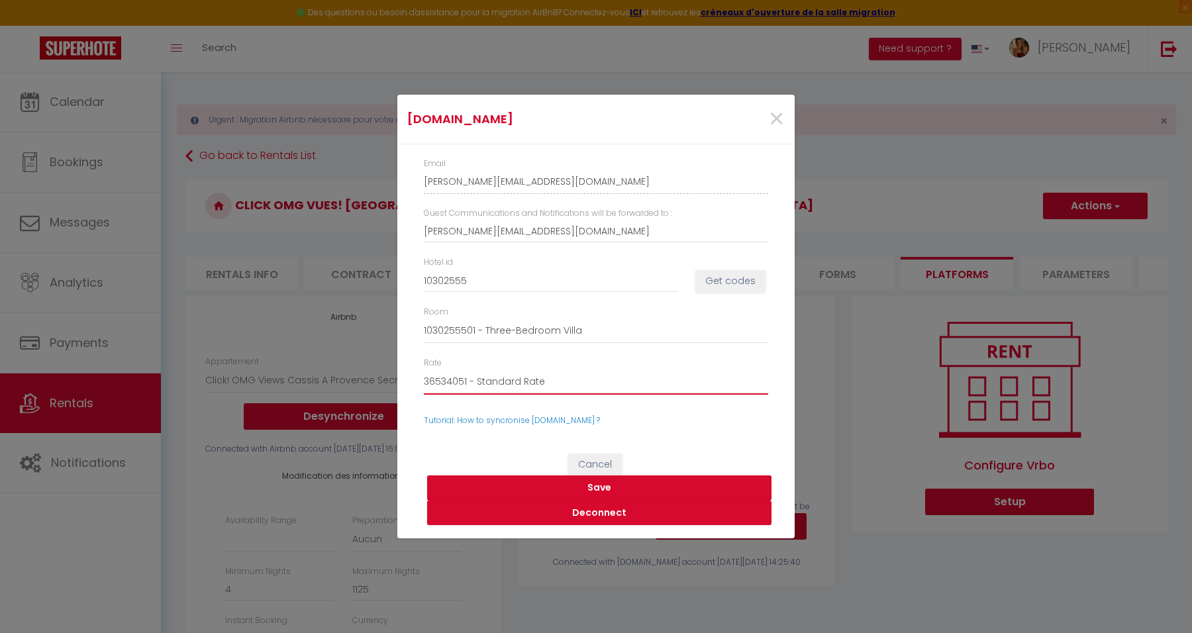
click at [506, 381] on select "36534051 - Standard Rate 36534052 - Non-refundable Rate 38737237 - Early [PERSO…" at bounding box center [596, 382] width 344 height 25
click at [70, 98] on div "[DOMAIN_NAME] × Email [PERSON_NAME][EMAIL_ADDRESS][DOMAIN_NAME] Guest Communica…" at bounding box center [596, 316] width 1192 height 633
click at [79, 97] on div "[DOMAIN_NAME] × Email [PERSON_NAME][EMAIL_ADDRESS][DOMAIN_NAME] Guest Communica…" at bounding box center [596, 316] width 1192 height 633
click at [782, 123] on span "×" at bounding box center [776, 119] width 17 height 40
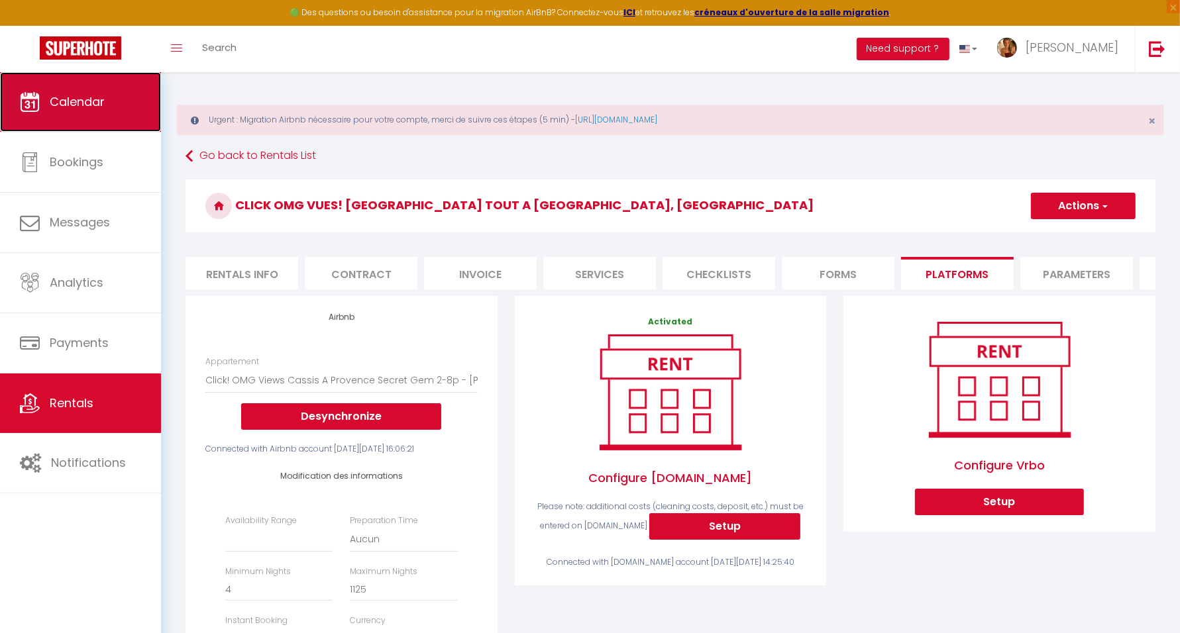
click at [100, 93] on span "Calendar" at bounding box center [77, 101] width 55 height 17
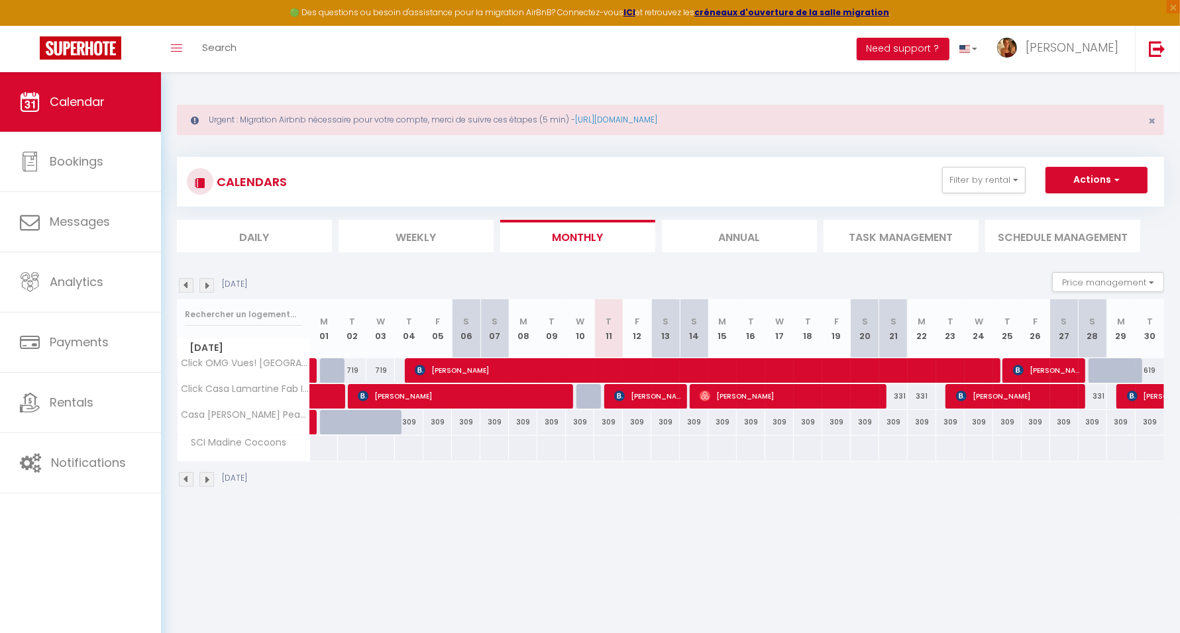
click at [207, 282] on img at bounding box center [206, 285] width 15 height 15
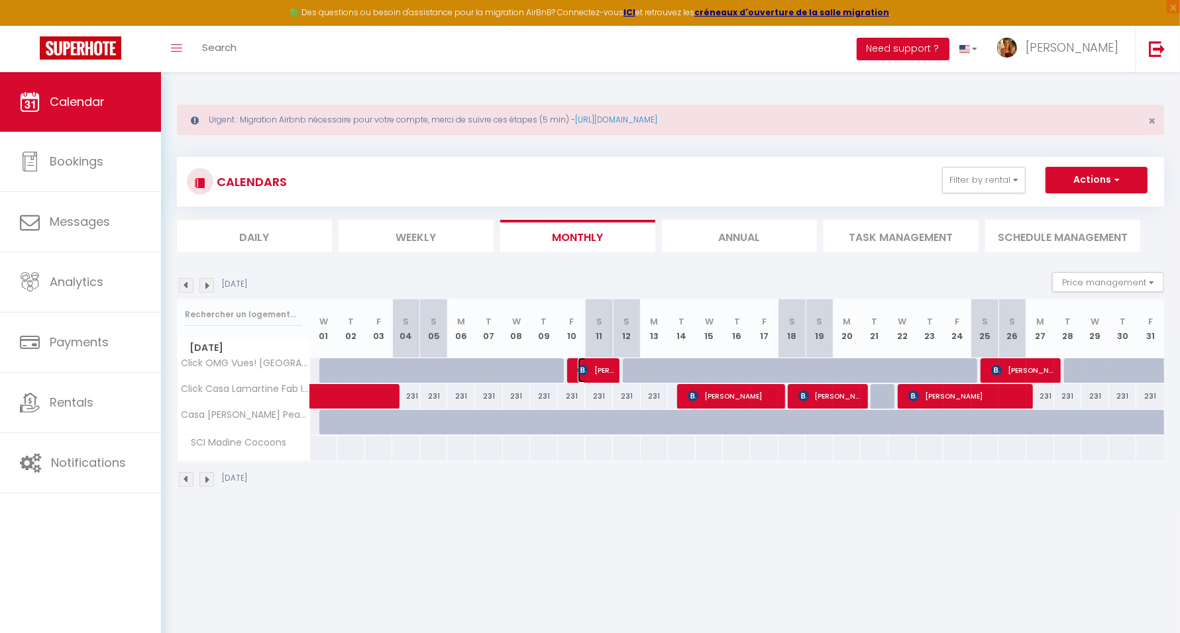
click at [595, 371] on span "[PERSON_NAME]" at bounding box center [596, 370] width 37 height 25
select select "OK"
select select "0"
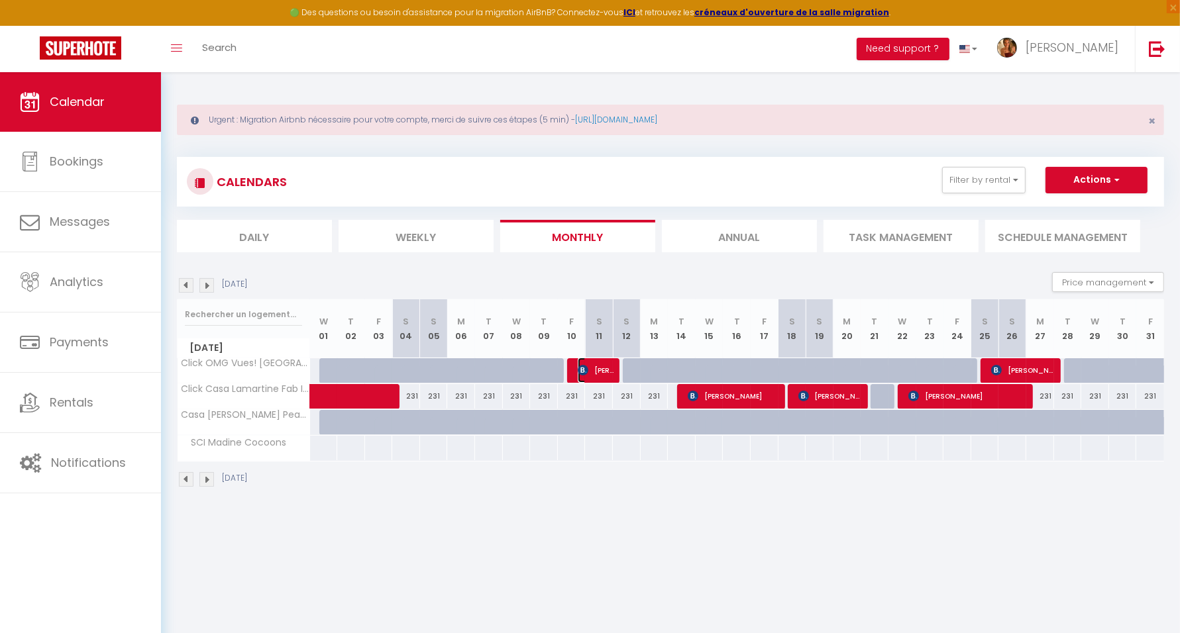
select select "1"
select select
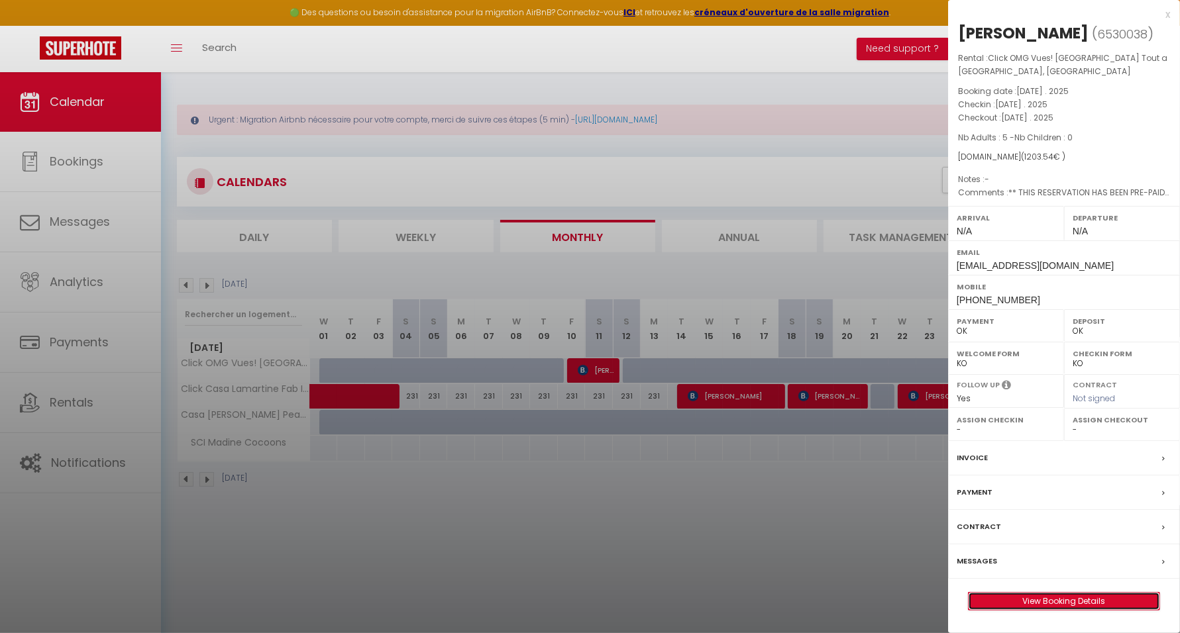
click at [1015, 594] on link "View Booking Details" at bounding box center [1063, 601] width 191 height 17
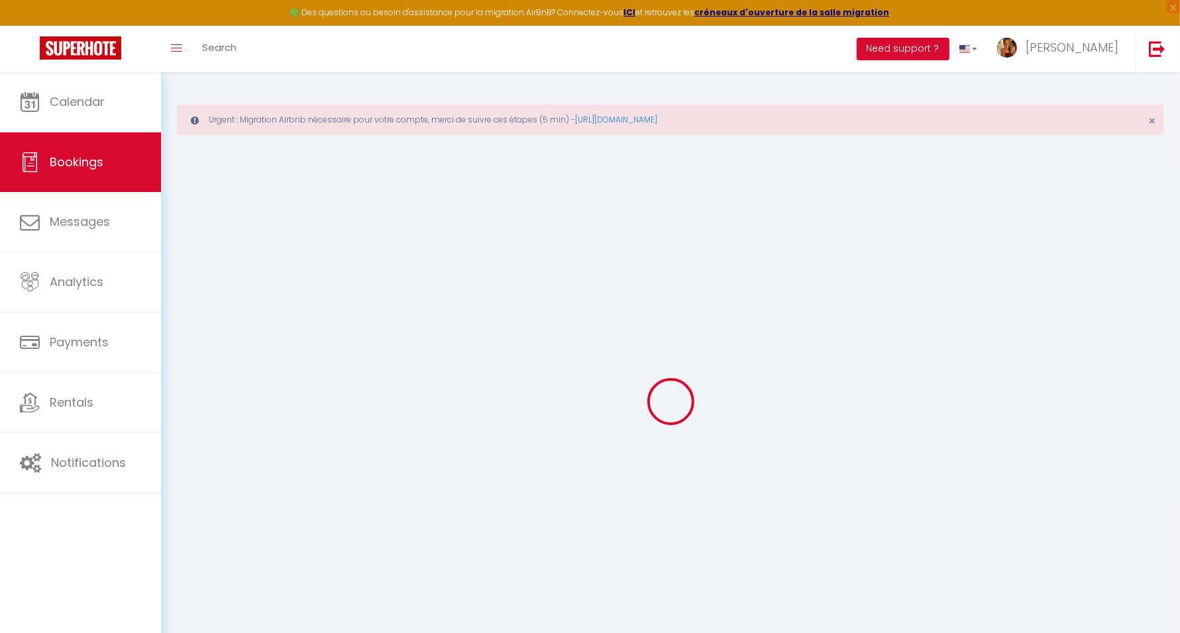
select select
checkbox input "false"
select select
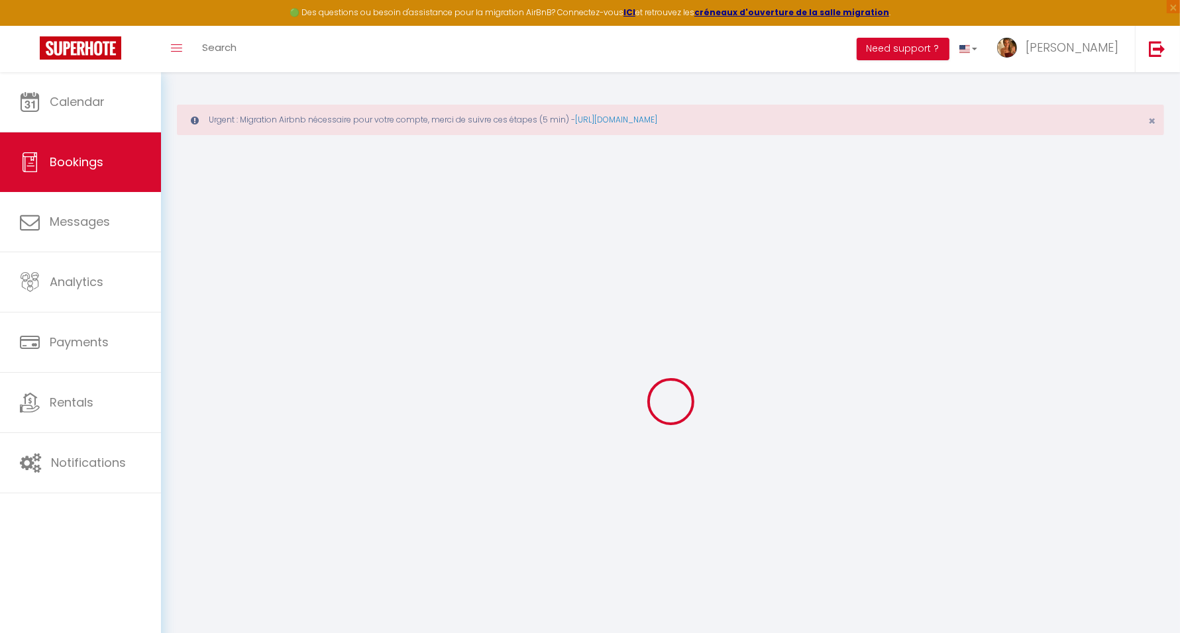
checkbox input "false"
select select
checkbox input "false"
type textarea "** THIS RESERVATION HAS BEEN PRE-PAID ** BOOKING NOTE : Payment charge is EUR 1…"
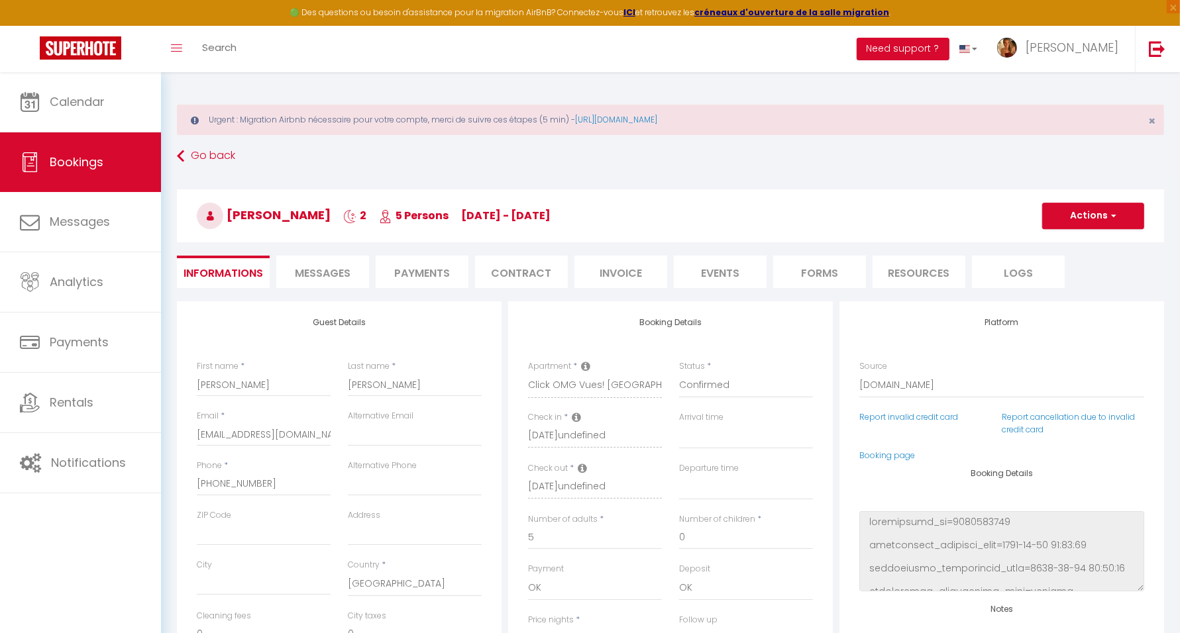
type input "150"
type input "61.9"
select select
checkbox input "false"
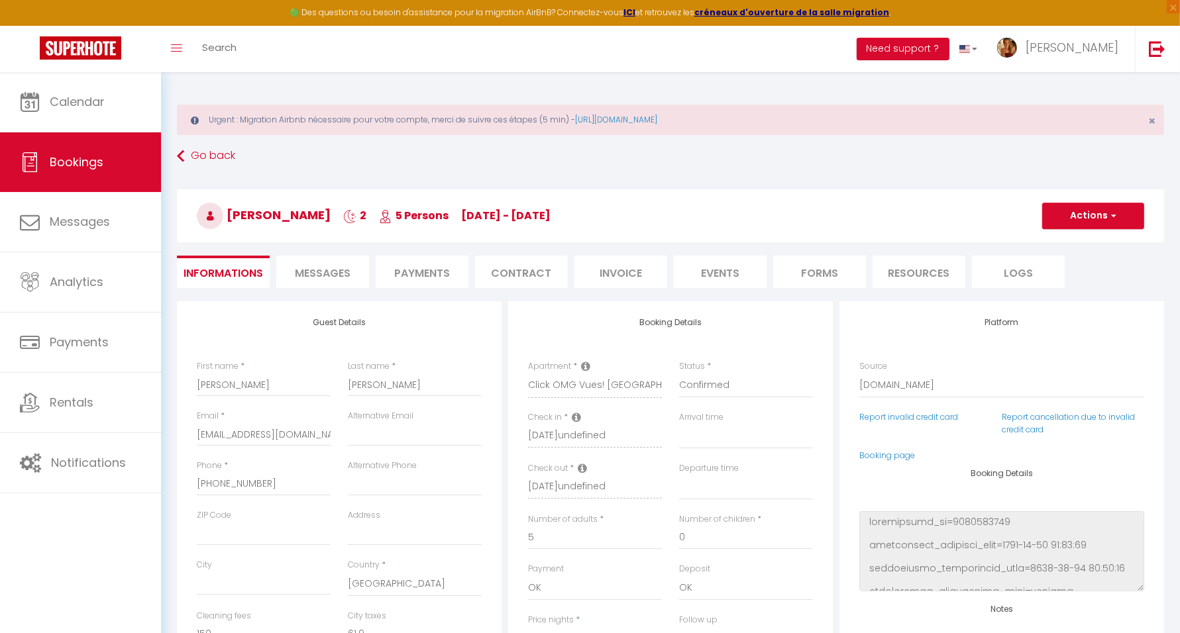
select select
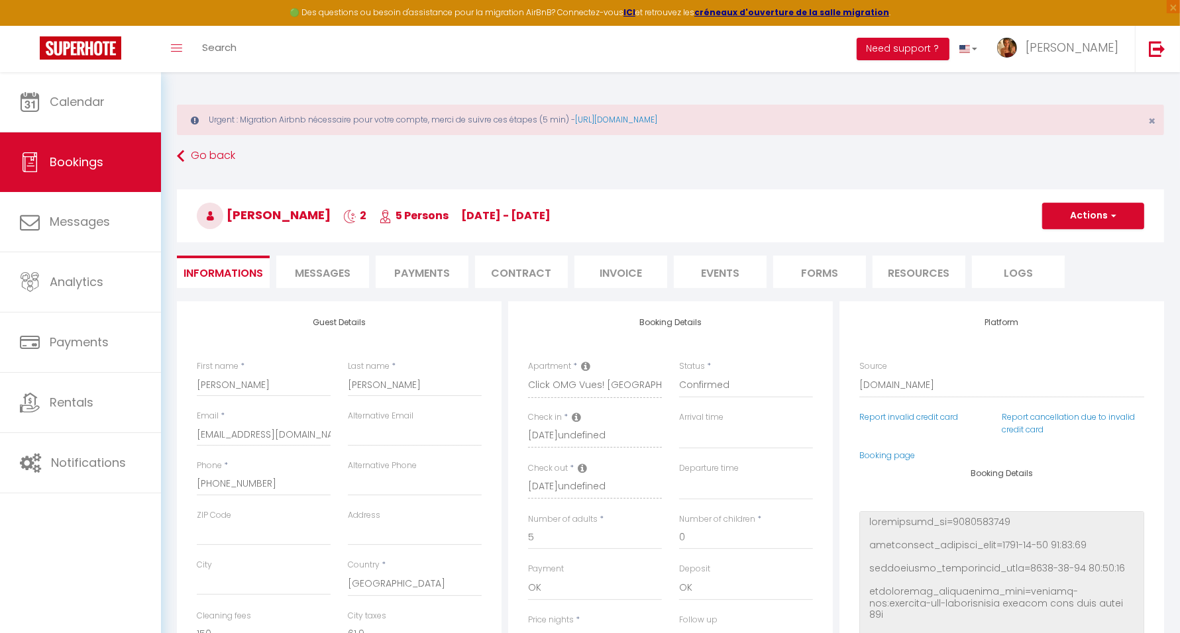
click at [1115, 633] on html "🟢 Des questions ou besoin d'assistance pour la migration AirBnB? Connectez-vous…" at bounding box center [590, 316] width 1180 height 633
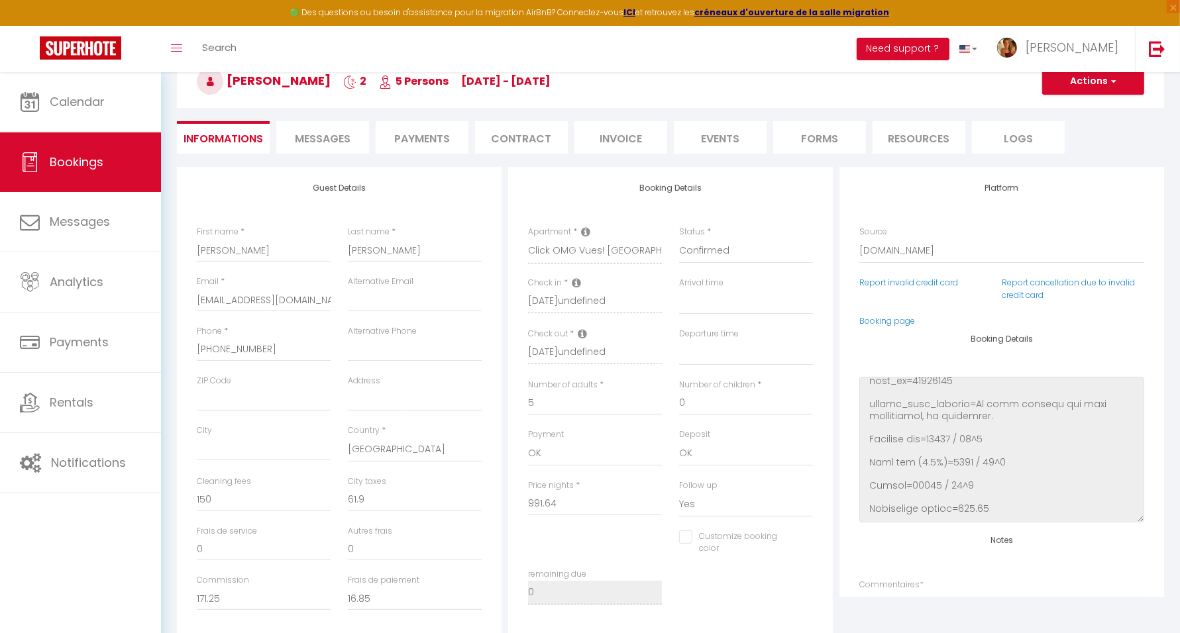
scroll to position [166, 0]
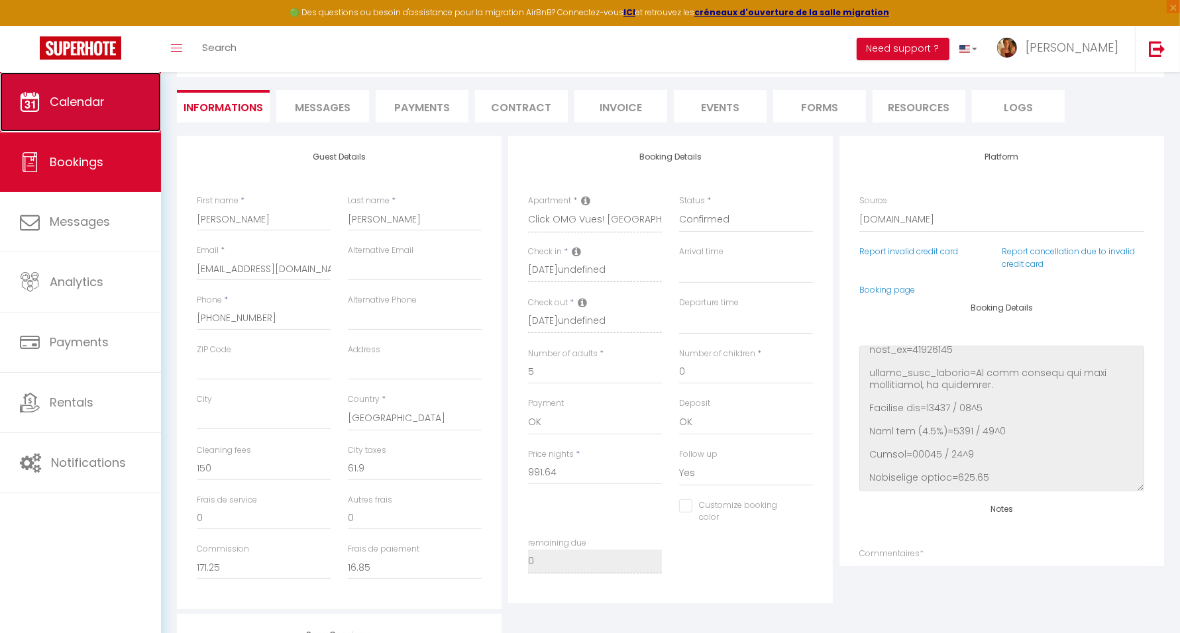
click at [131, 97] on link "Calendar" at bounding box center [80, 102] width 161 height 60
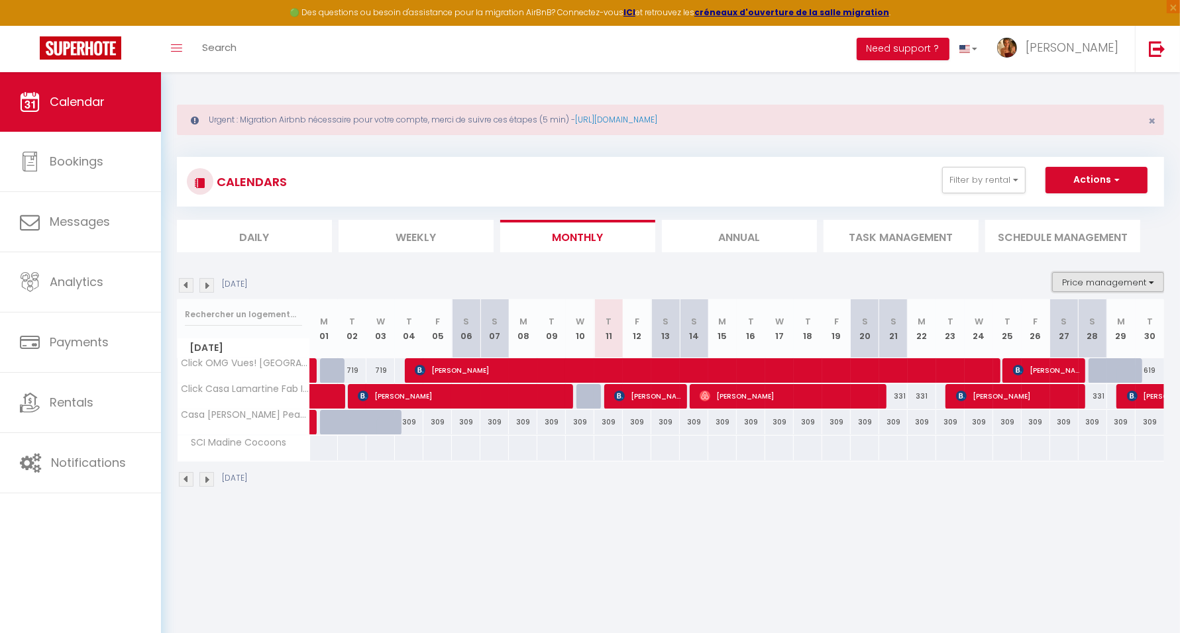
click at [1072, 280] on button "Price management" at bounding box center [1108, 282] width 112 height 20
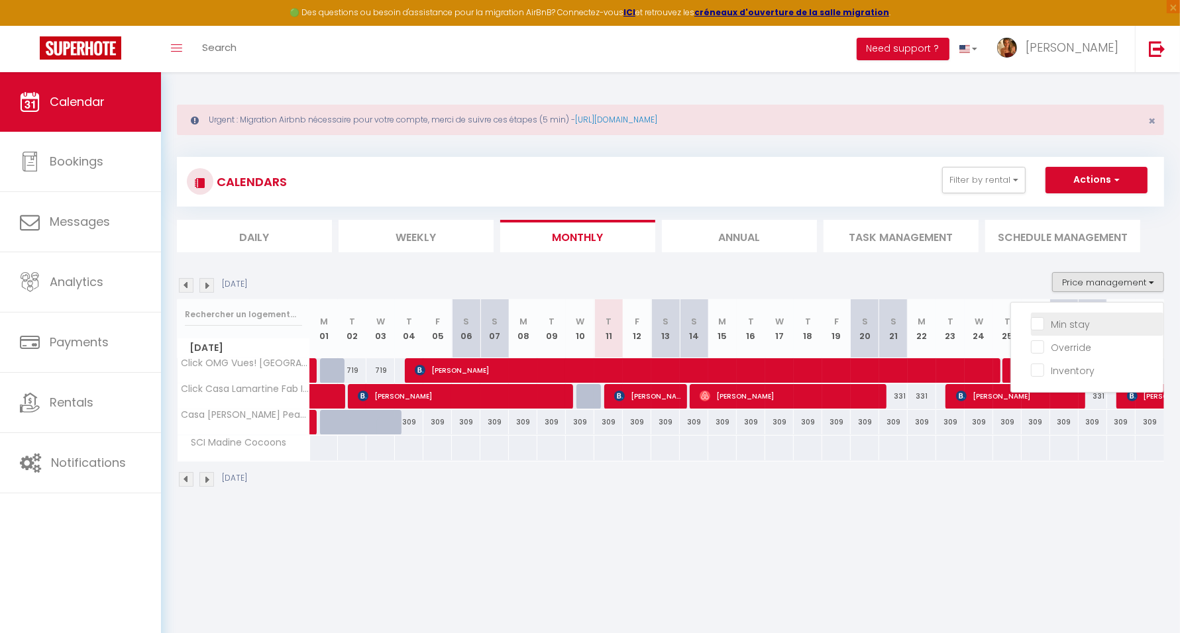
click at [1066, 320] on input "Min stay" at bounding box center [1097, 323] width 132 height 13
checkbox input "true"
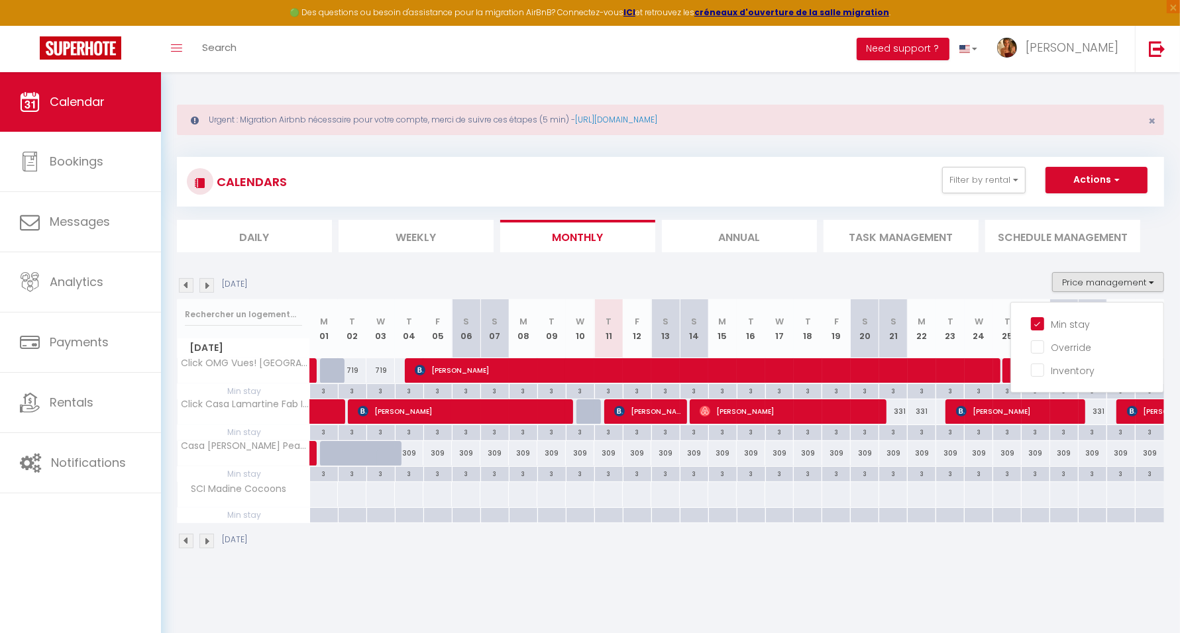
click at [616, 587] on body "🟢 Des questions ou besoin d'assistance pour la migration AirBnB? Connectez-vous…" at bounding box center [590, 388] width 1180 height 633
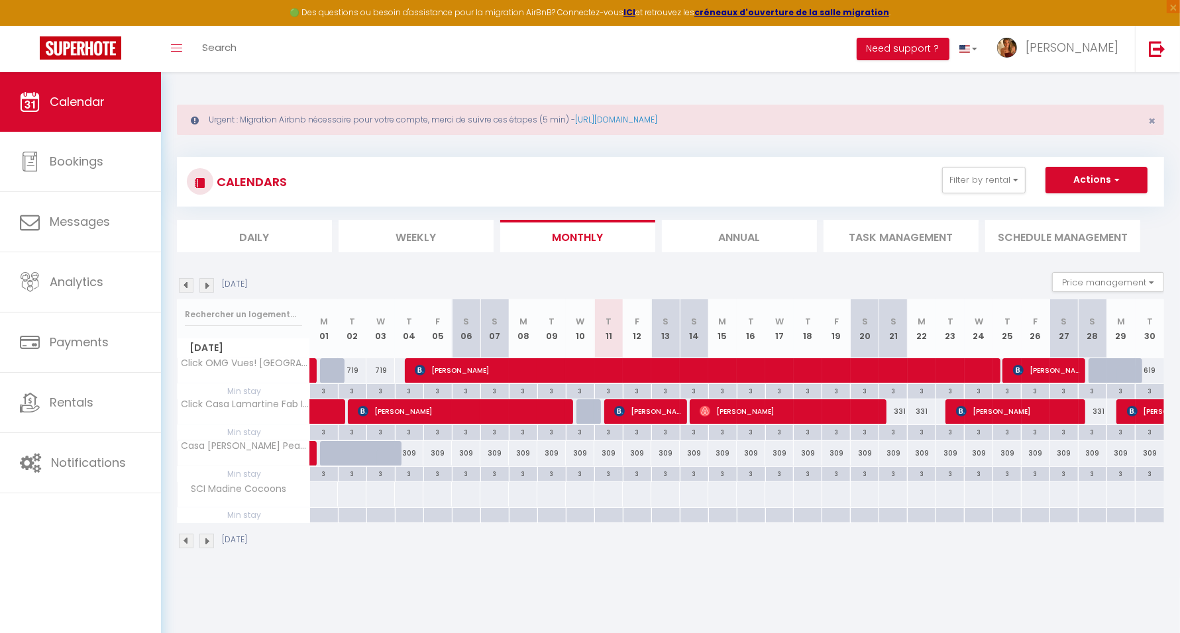
click at [205, 285] on img at bounding box center [206, 285] width 15 height 15
